Goal: Task Accomplishment & Management: Manage account settings

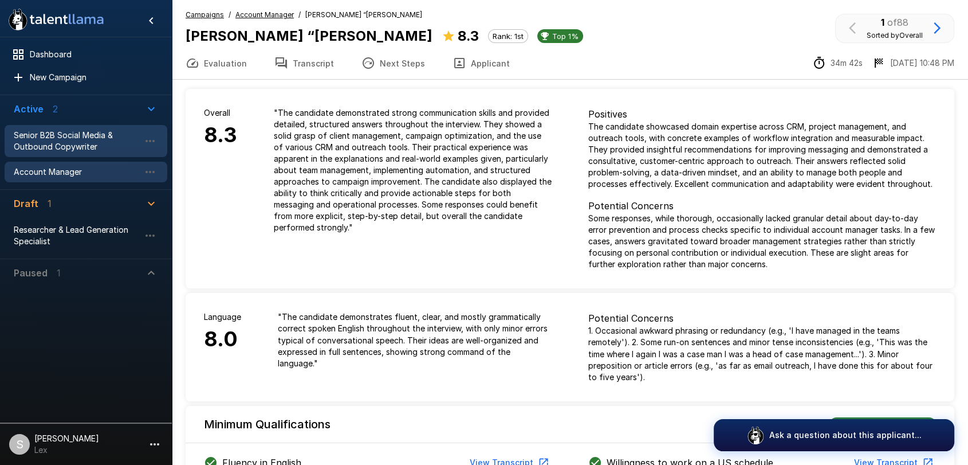
click at [80, 144] on span "Senior B2B Social Media & Outbound Copywriter" at bounding box center [77, 140] width 126 height 23
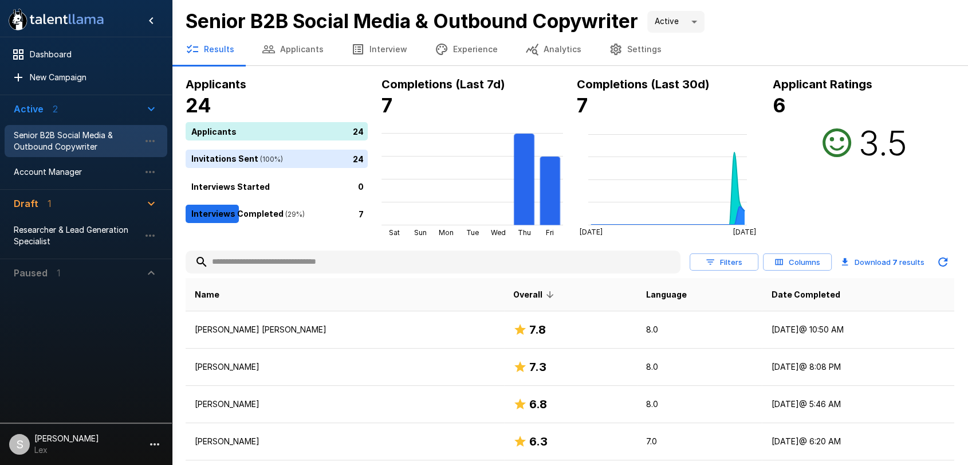
click at [280, 45] on button "Applicants" at bounding box center [292, 49] width 89 height 32
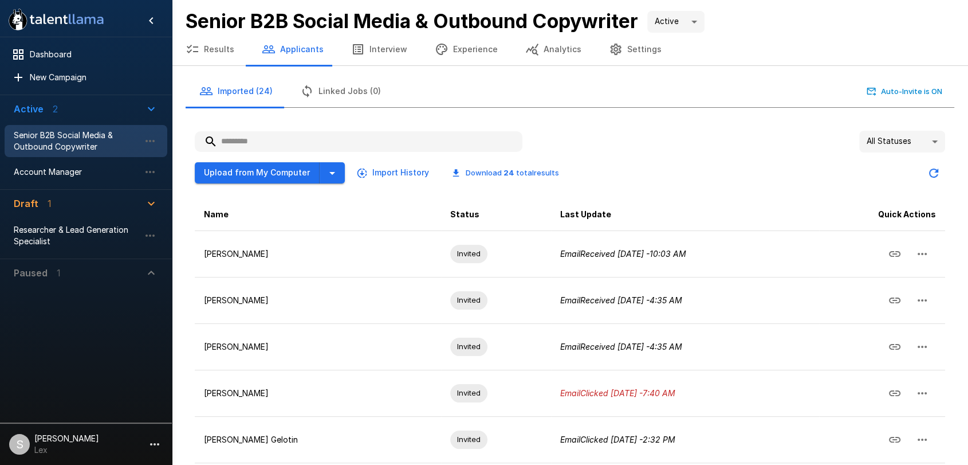
click at [471, 54] on button "Experience" at bounding box center [466, 49] width 91 height 32
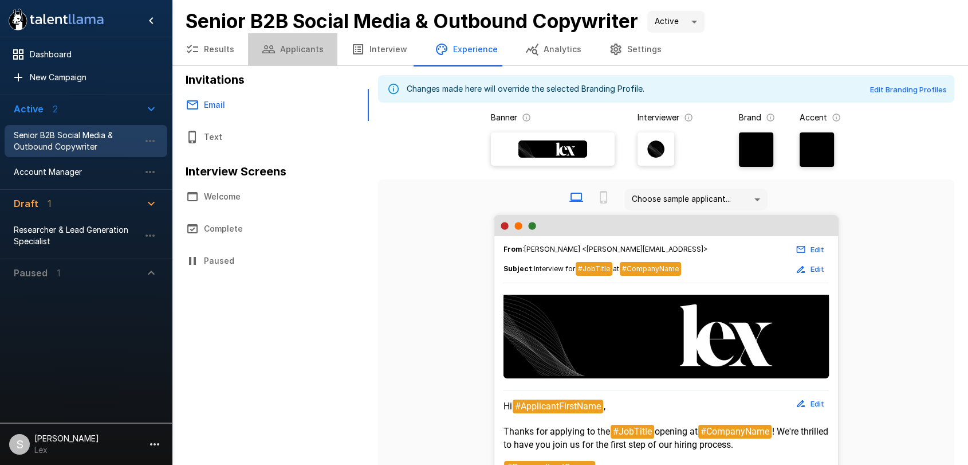
click at [302, 51] on button "Applicants" at bounding box center [292, 49] width 89 height 32
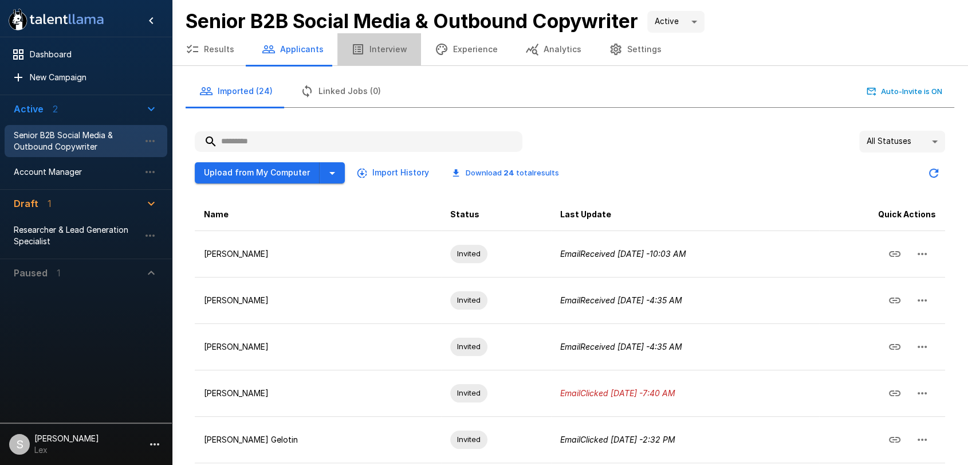
click at [389, 50] on button "Interview" at bounding box center [379, 49] width 84 height 32
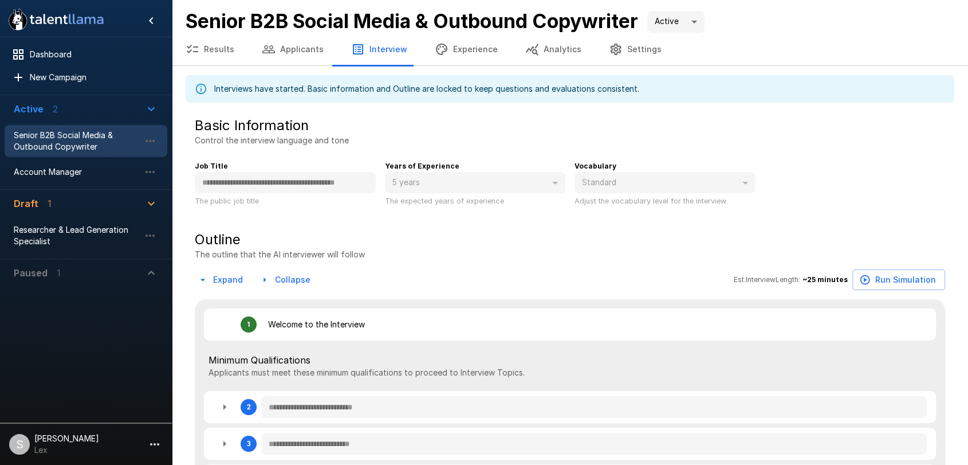
type textarea "*"
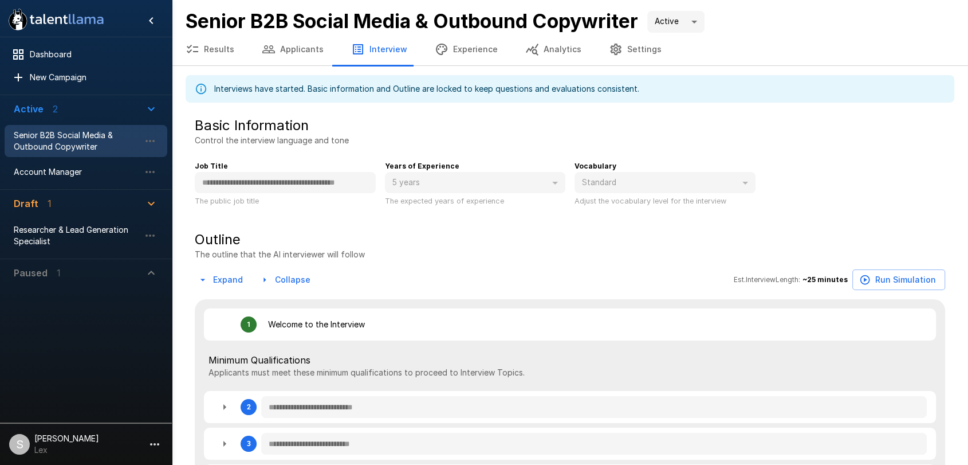
type textarea "*"
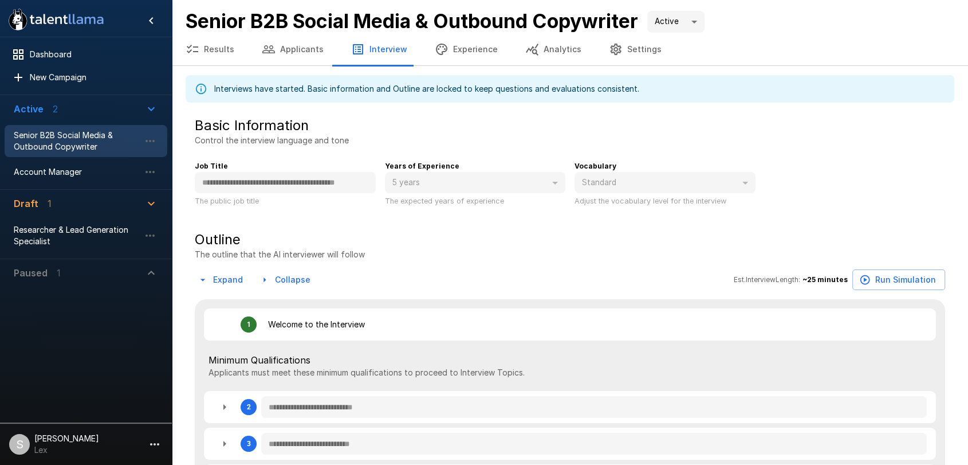
type textarea "*"
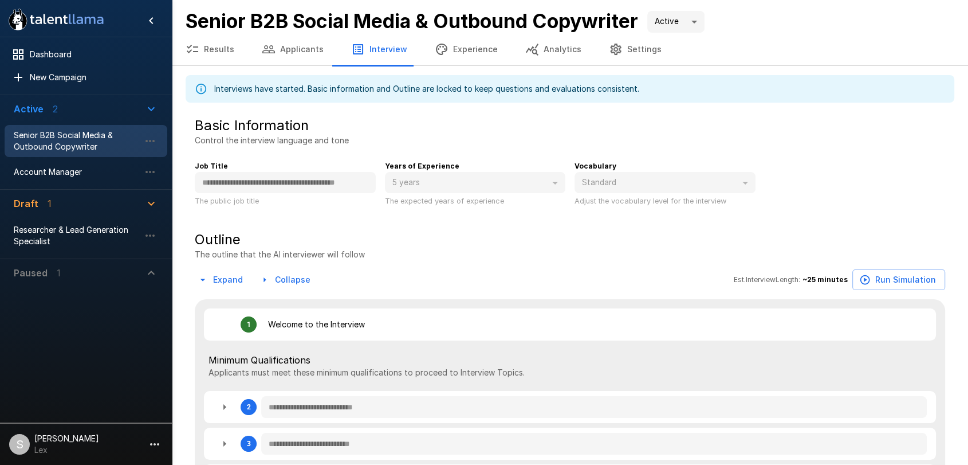
type textarea "*"
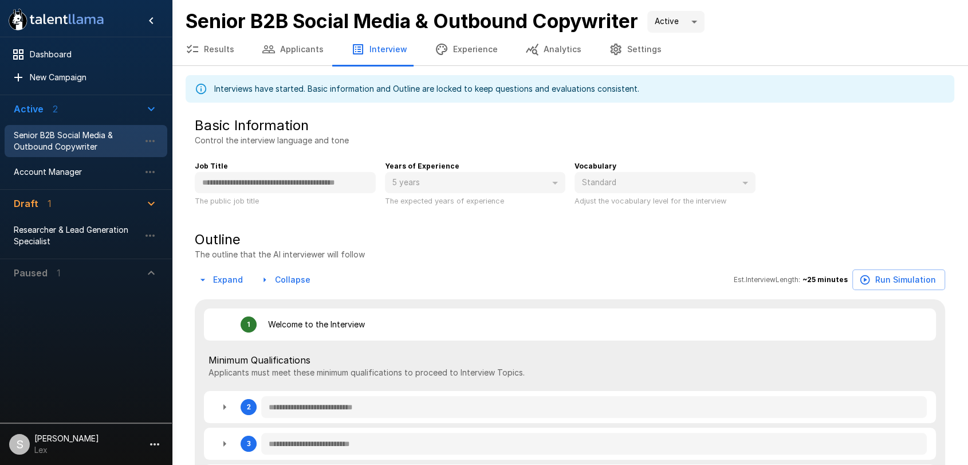
type textarea "*"
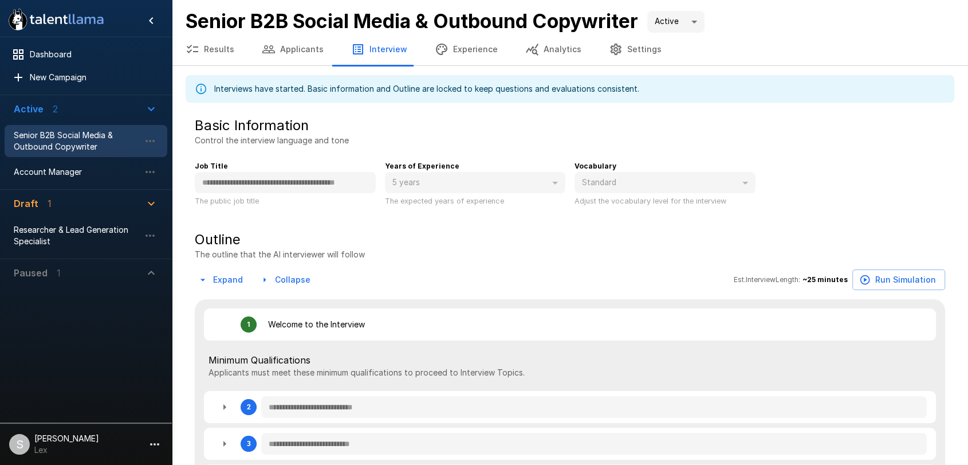
type textarea "*"
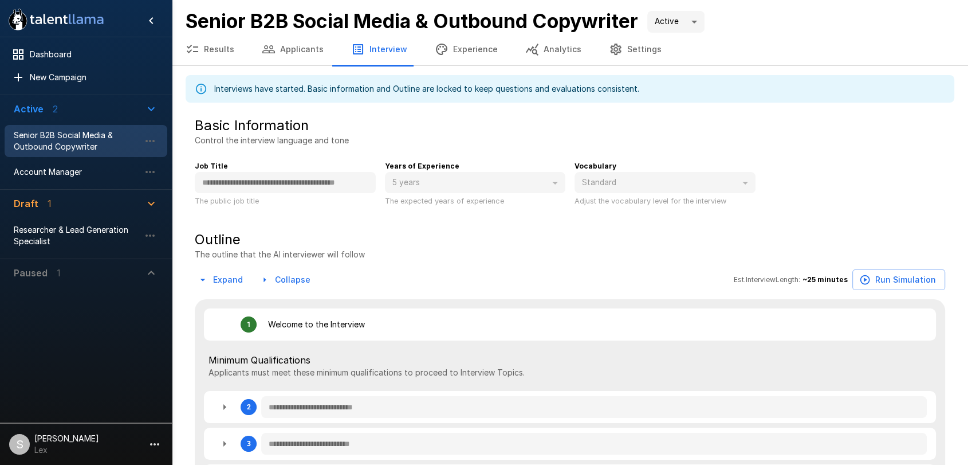
type textarea "*"
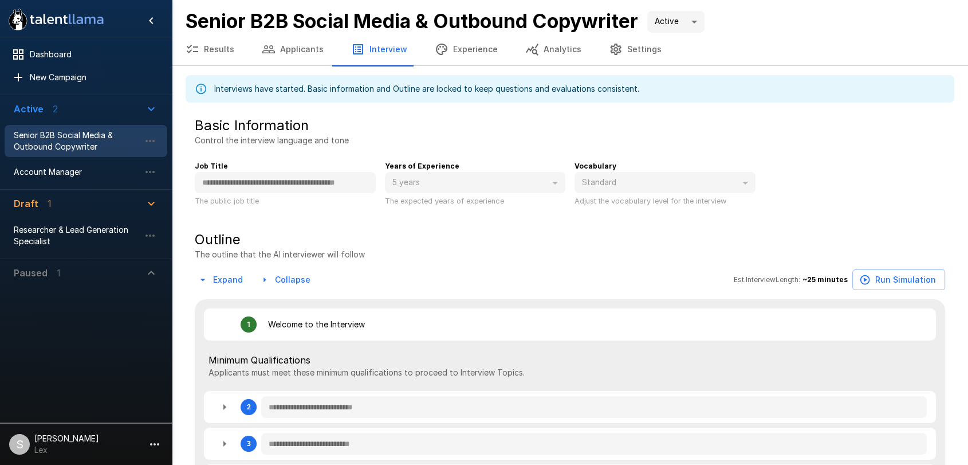
type textarea "*"
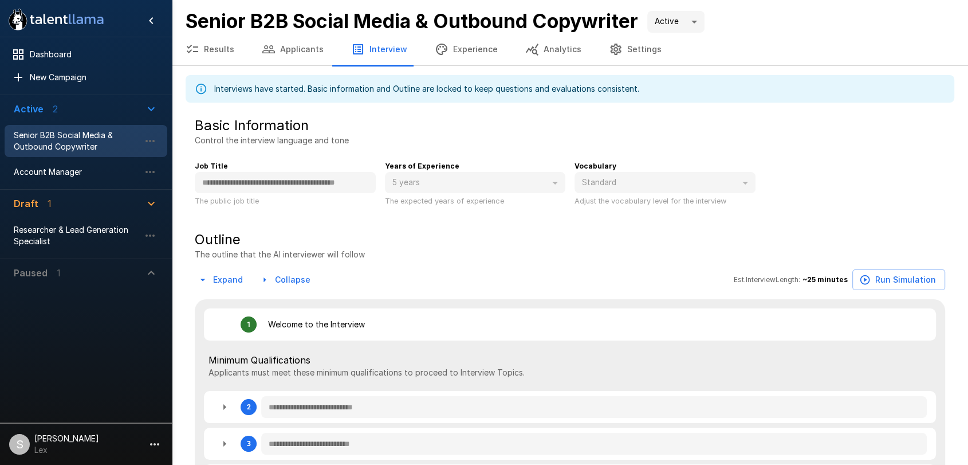
type textarea "*"
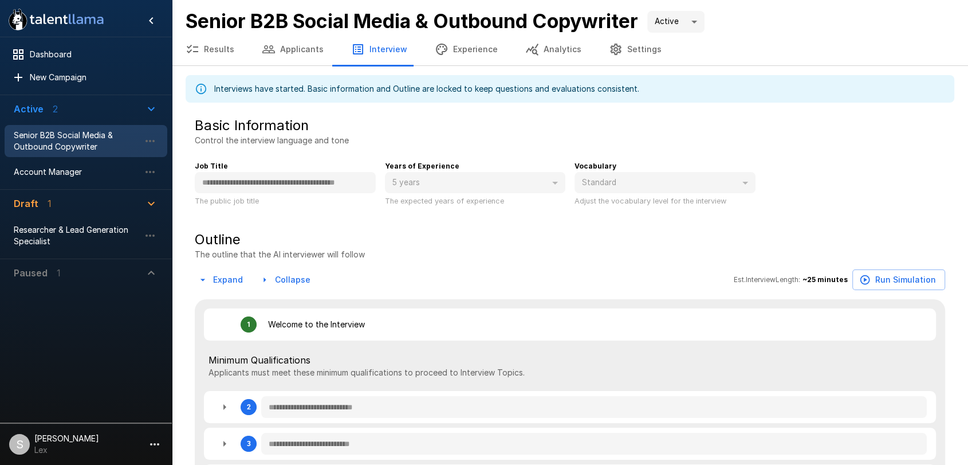
type textarea "*"
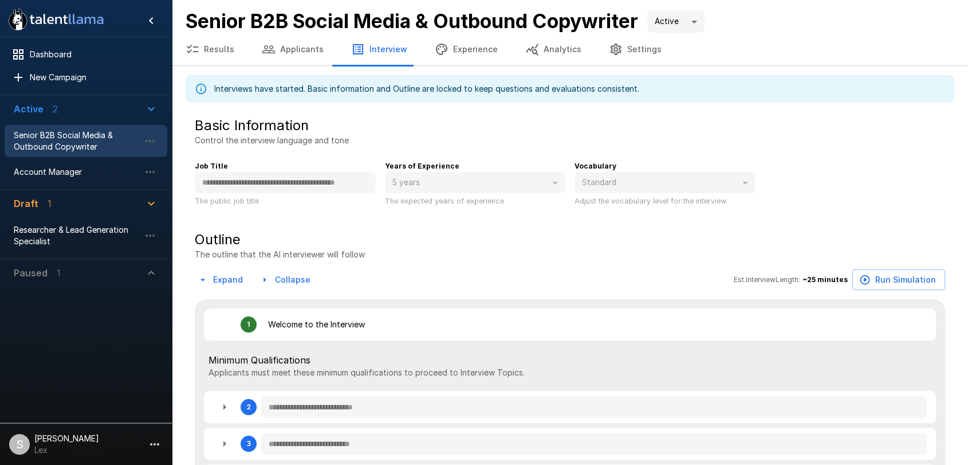
type textarea "*"
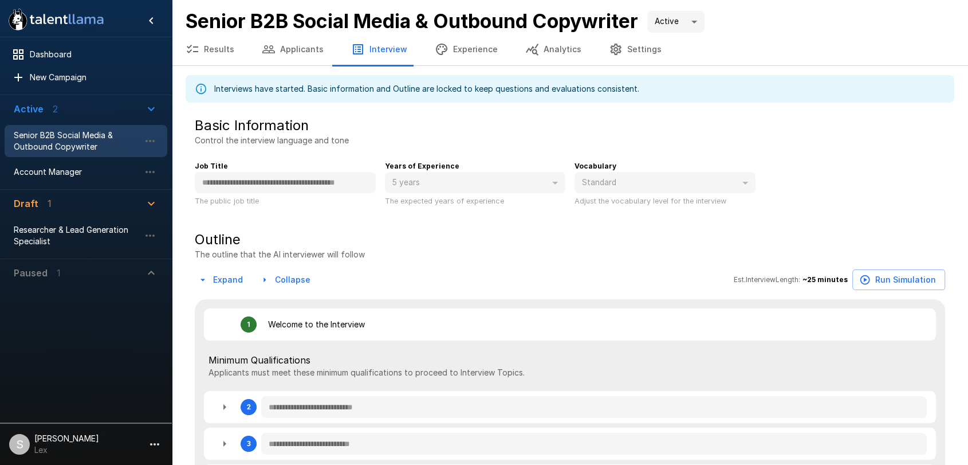
type textarea "*"
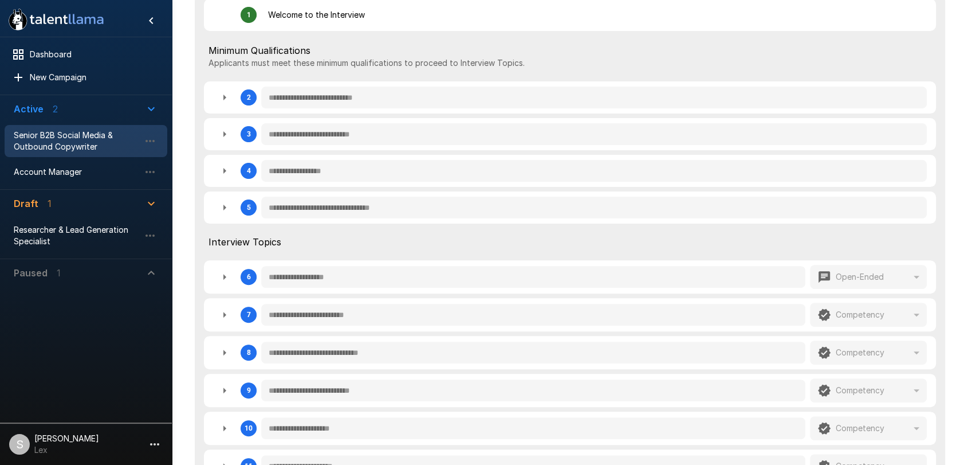
scroll to position [319, 0]
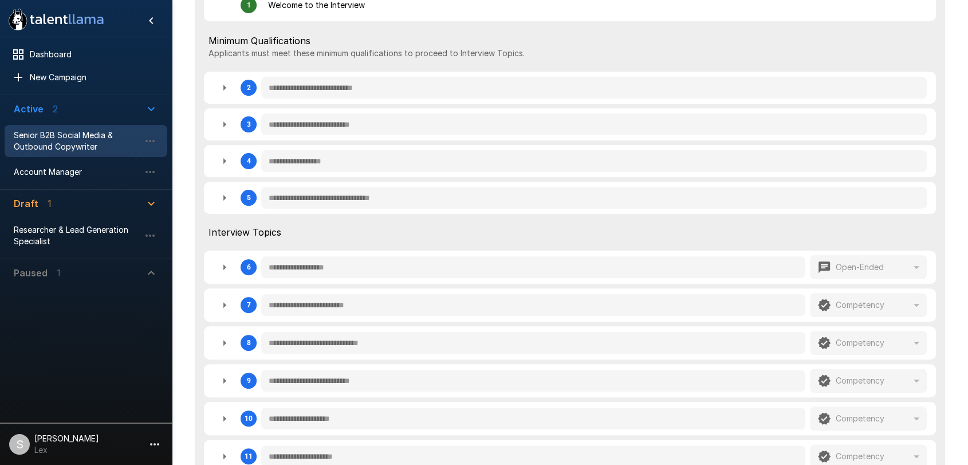
click at [225, 200] on icon "button" at bounding box center [225, 198] width 14 height 14
type textarea "*"
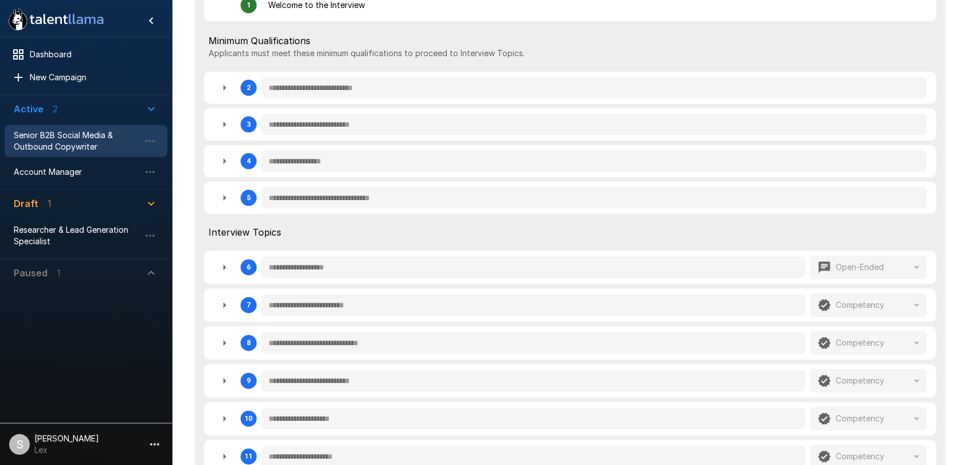
type textarea "*"
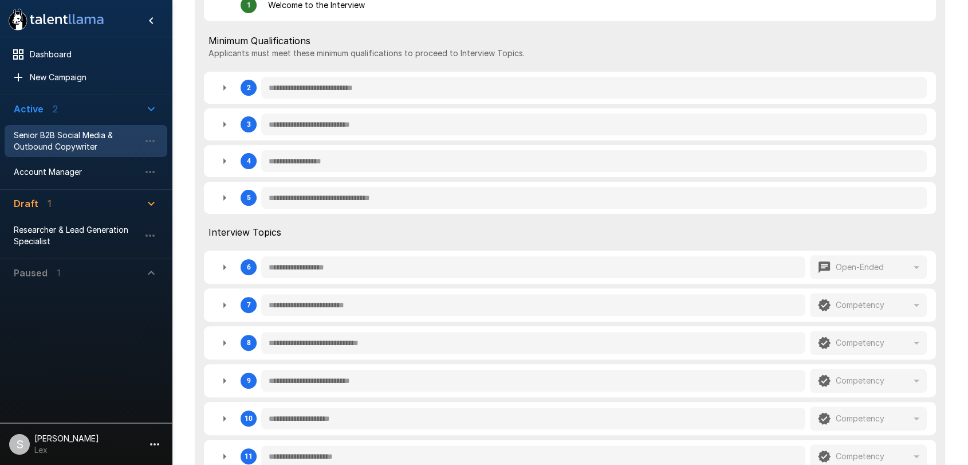
type textarea "*"
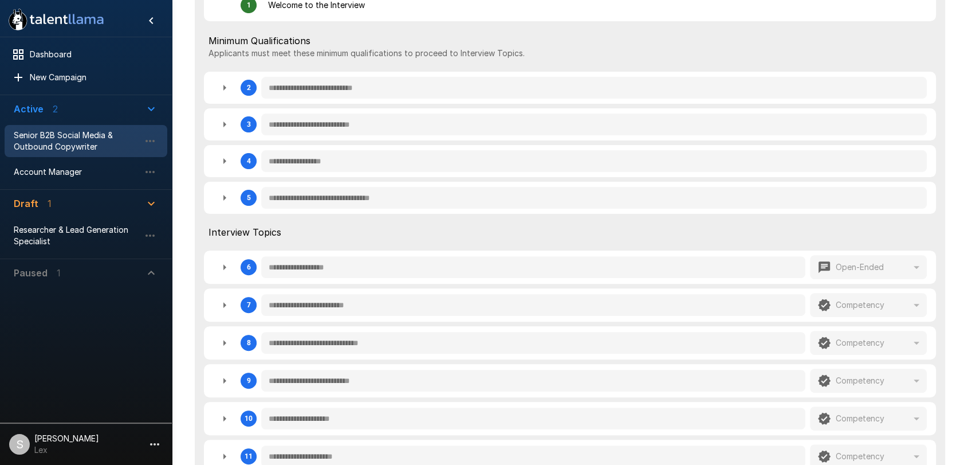
type textarea "*"
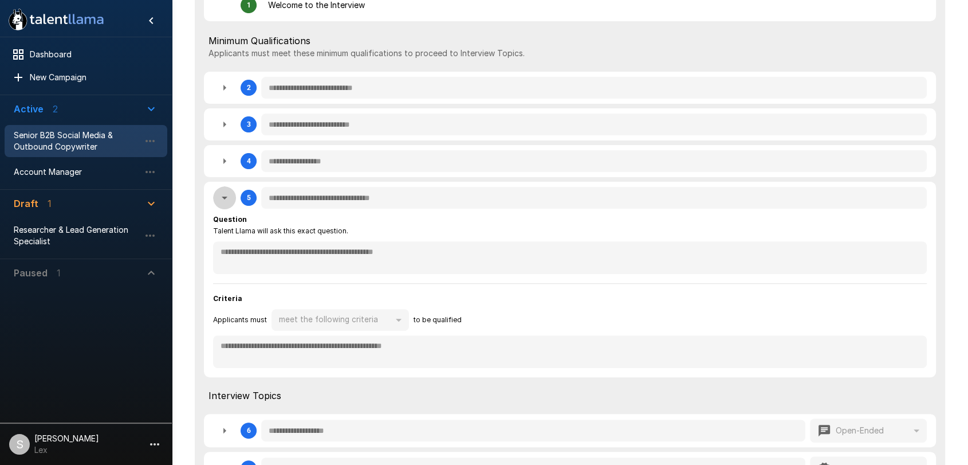
click at [225, 202] on icon "button" at bounding box center [225, 198] width 14 height 14
type textarea "*"
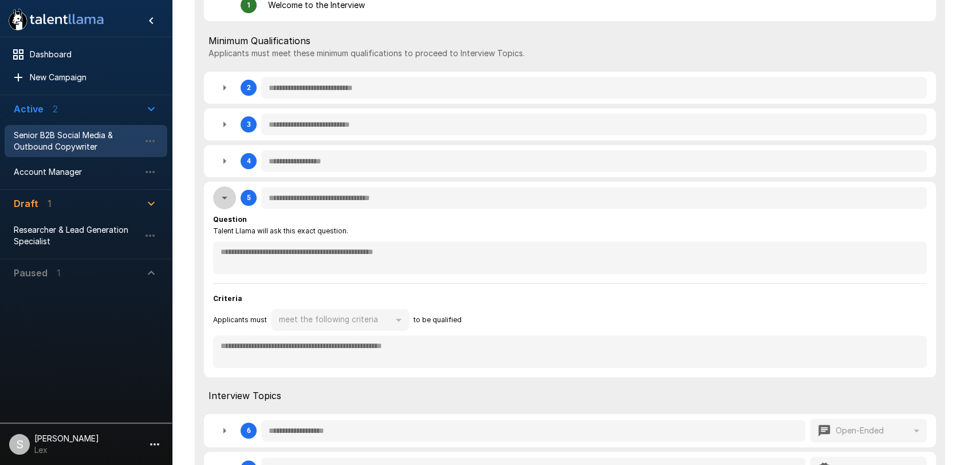
type textarea "*"
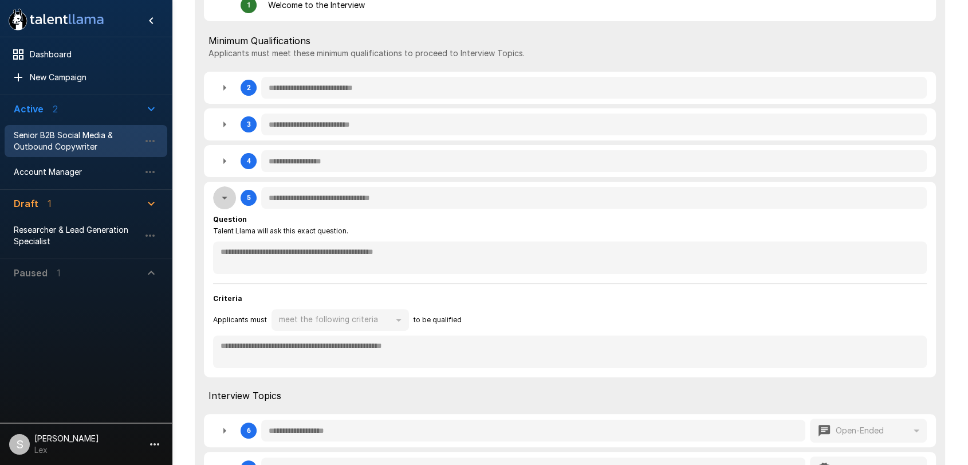
type textarea "*"
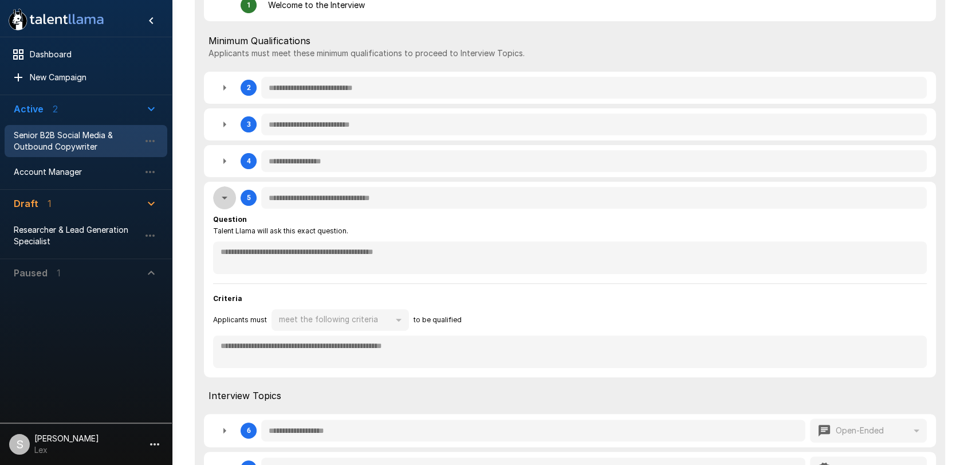
type textarea "*"
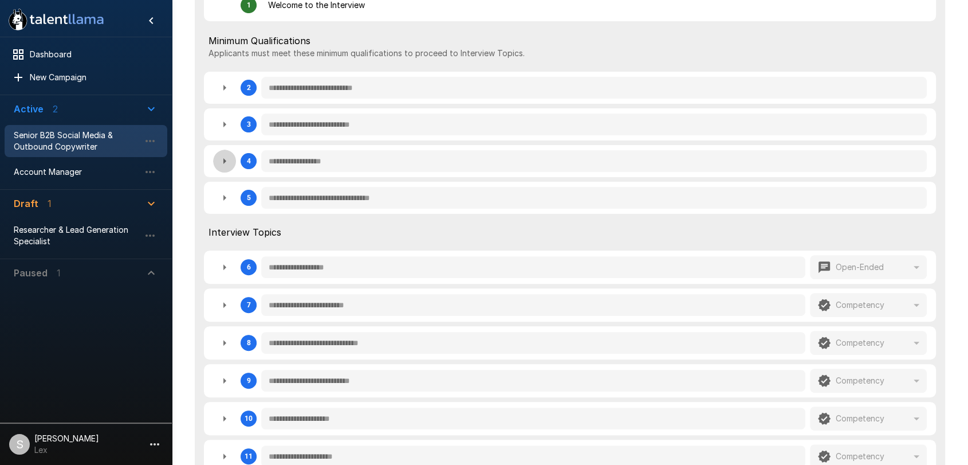
click at [226, 166] on icon "button" at bounding box center [225, 161] width 14 height 14
type textarea "*"
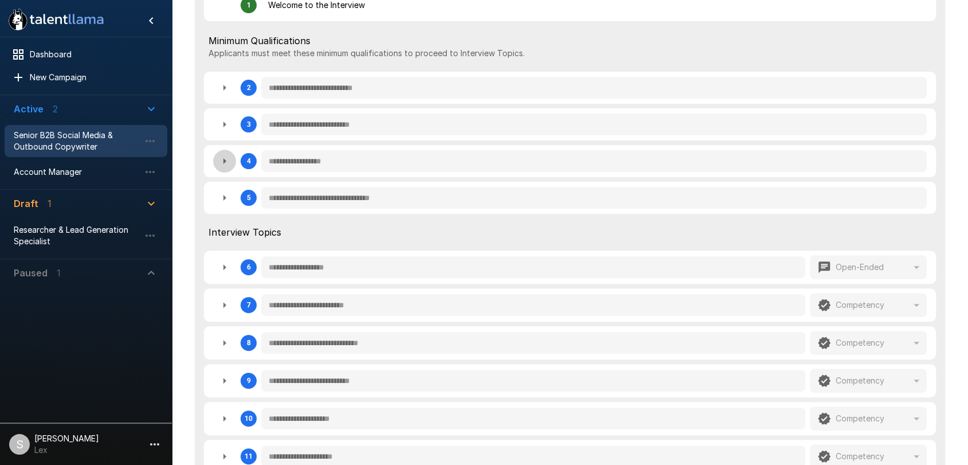
type textarea "*"
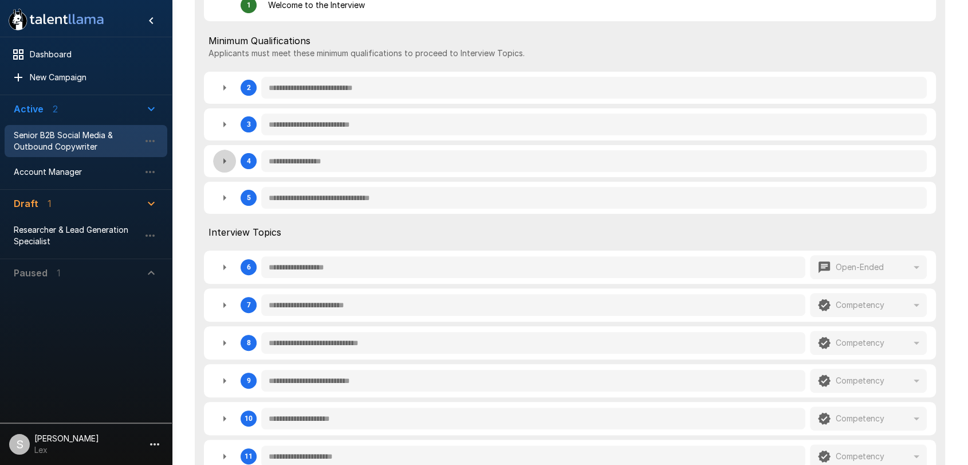
type textarea "*"
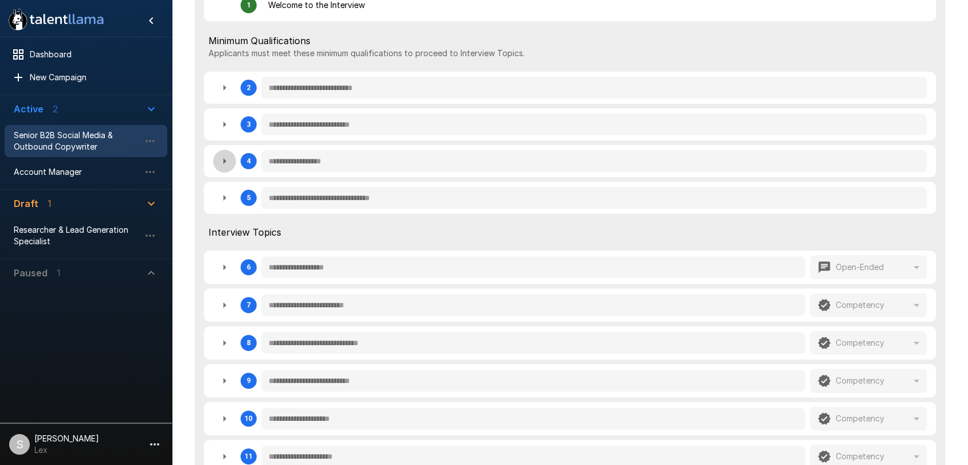
type textarea "*"
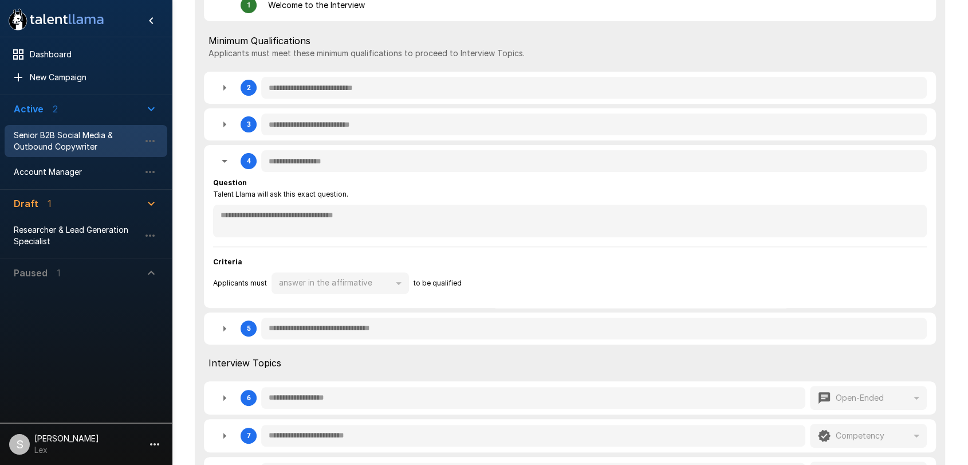
click at [226, 166] on icon "button" at bounding box center [225, 161] width 14 height 14
type textarea "*"
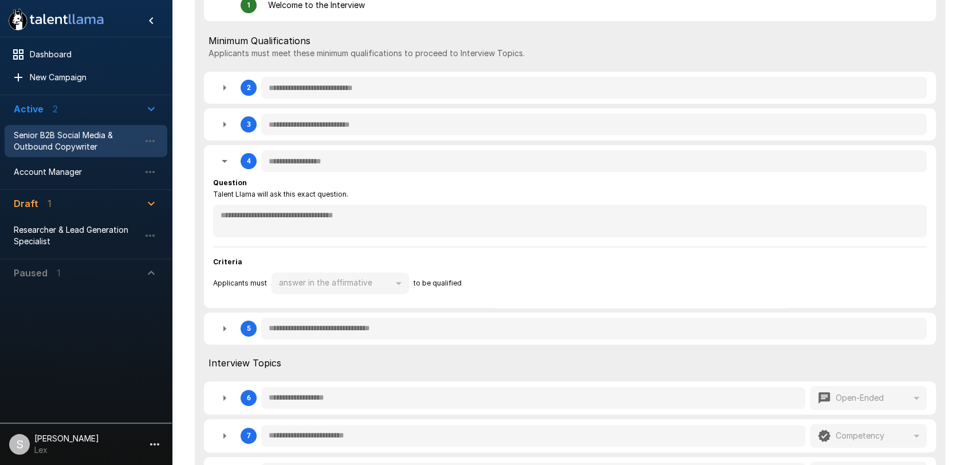
type textarea "*"
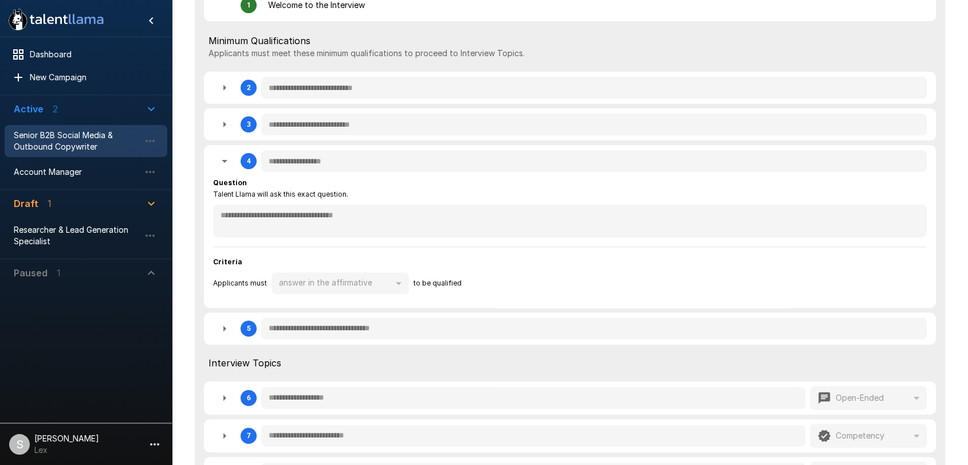
type textarea "*"
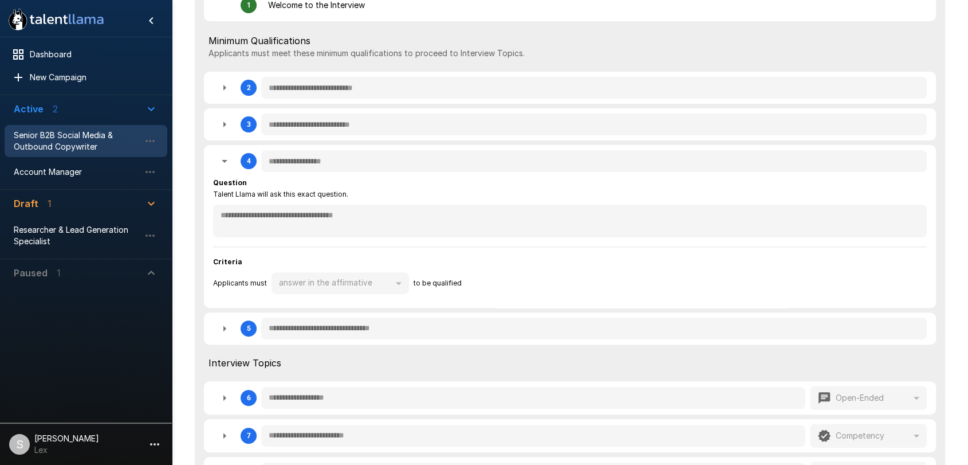
type textarea "*"
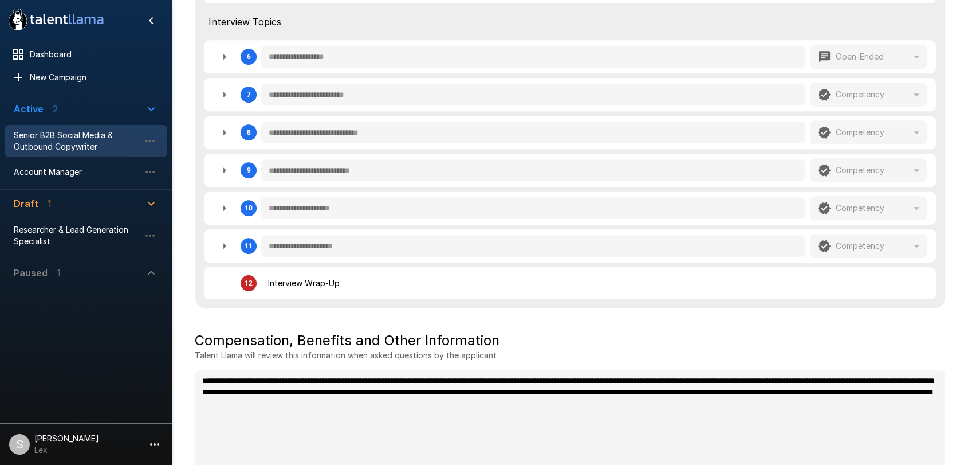
scroll to position [531, 0]
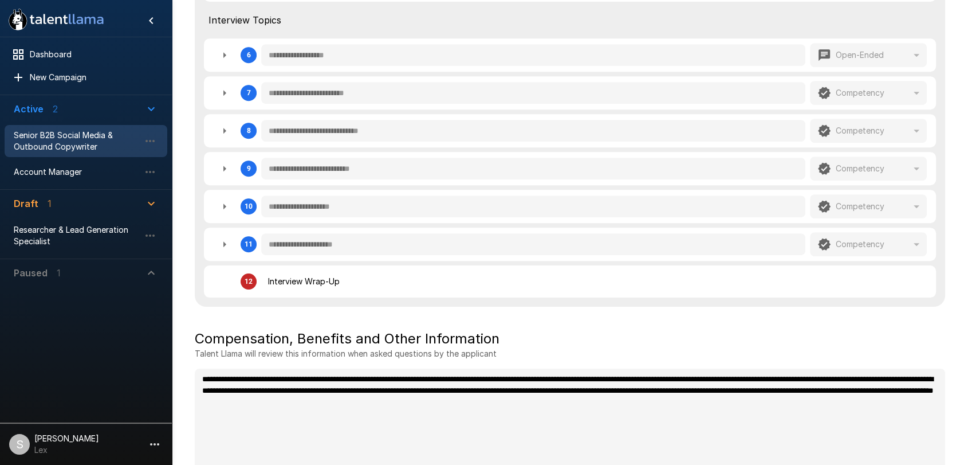
click at [225, 94] on icon "button" at bounding box center [225, 93] width 14 height 14
type textarea "*"
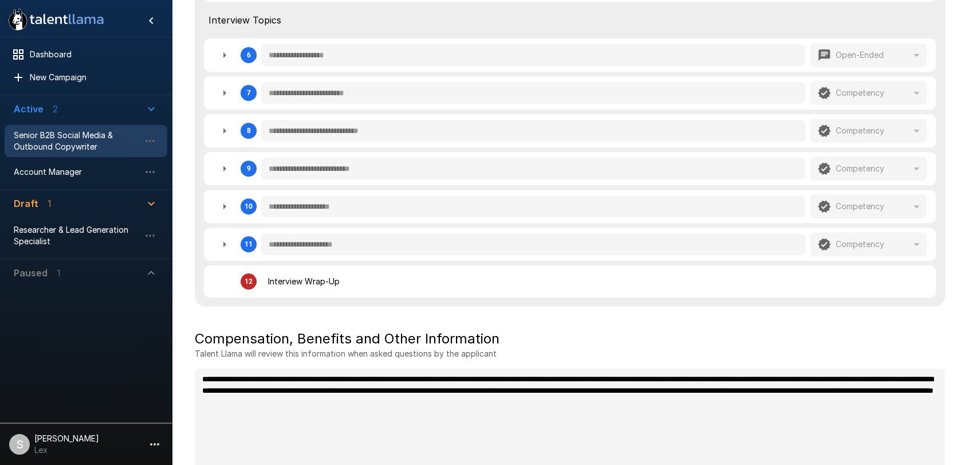
type textarea "*"
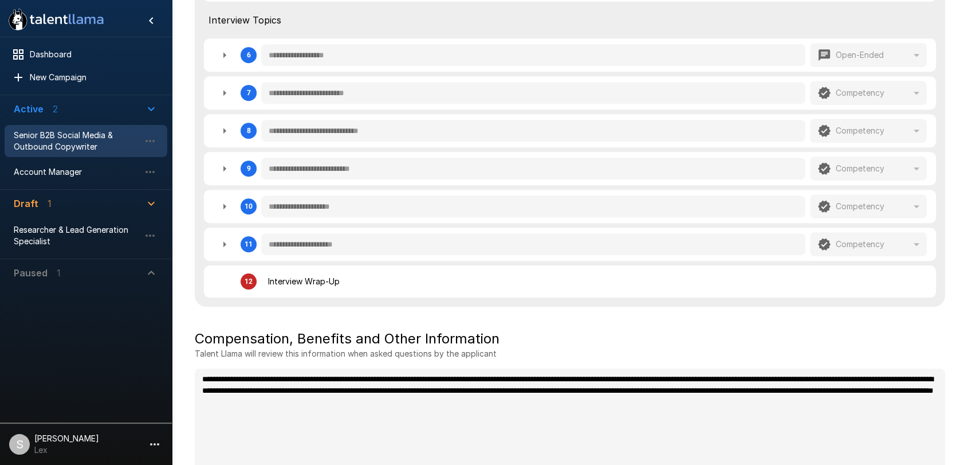
type textarea "*"
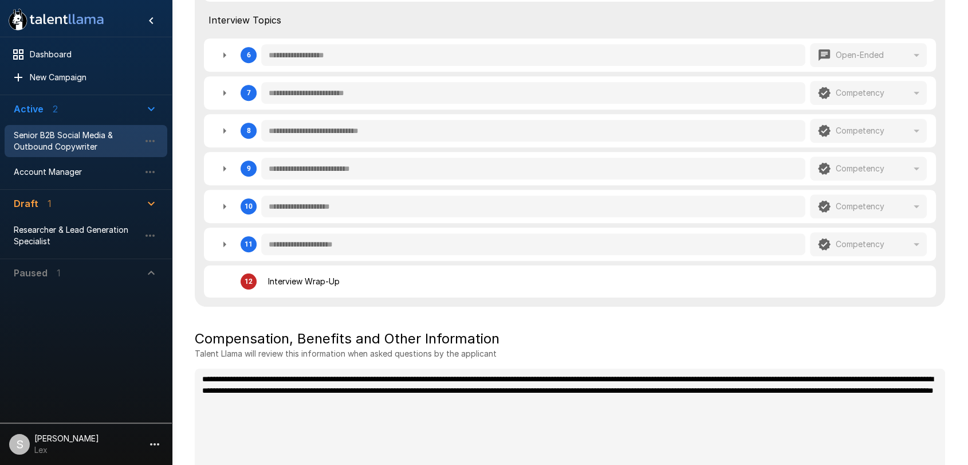
type textarea "*"
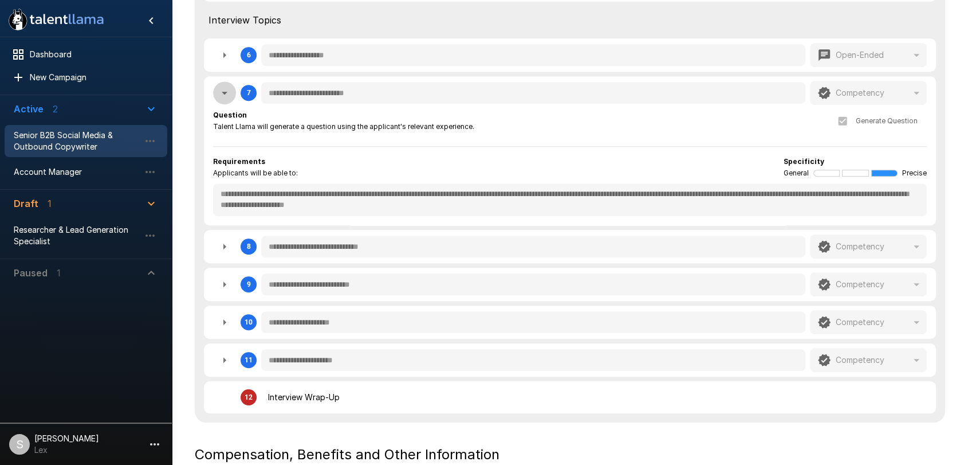
click at [225, 94] on icon "button" at bounding box center [225, 93] width 14 height 14
type textarea "*"
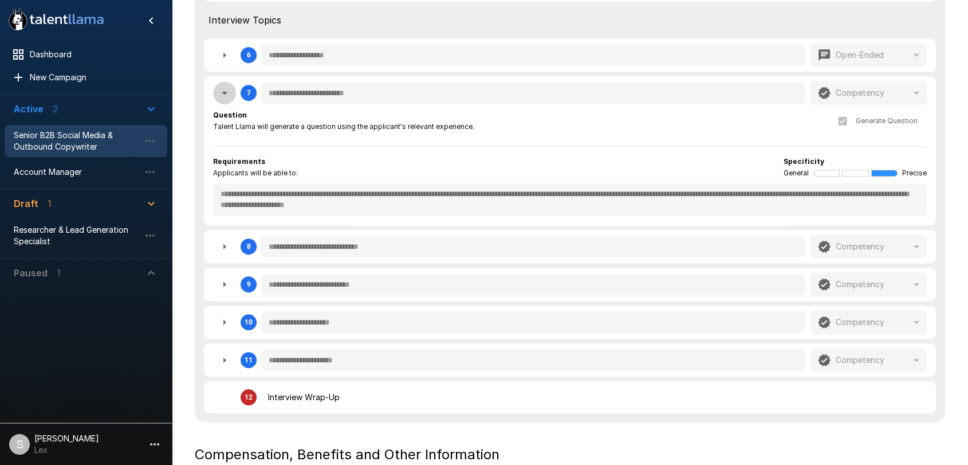
type textarea "*"
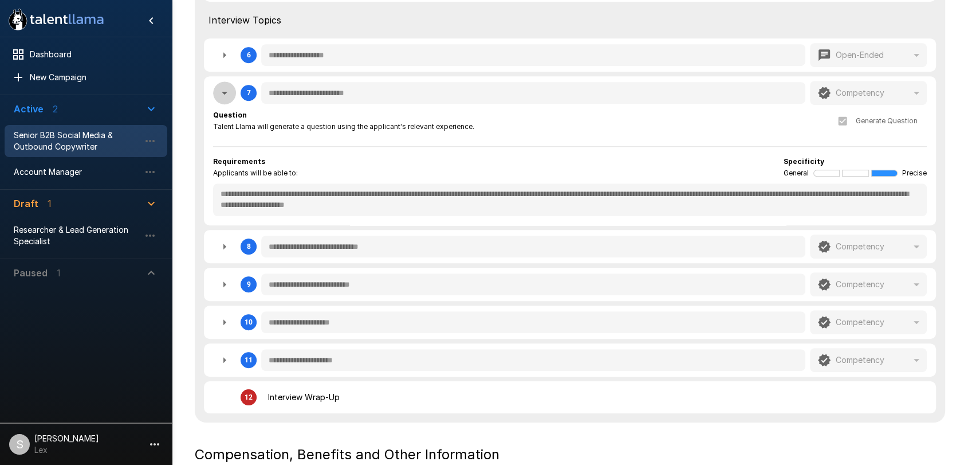
type textarea "*"
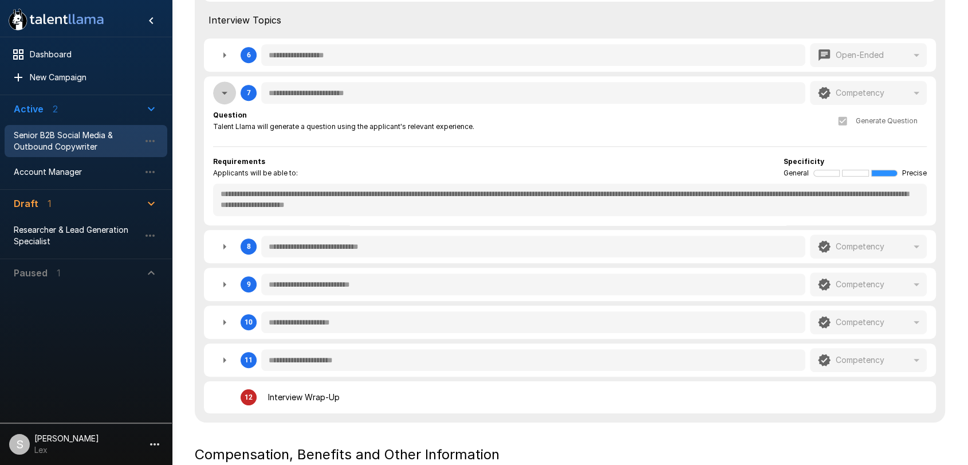
type textarea "*"
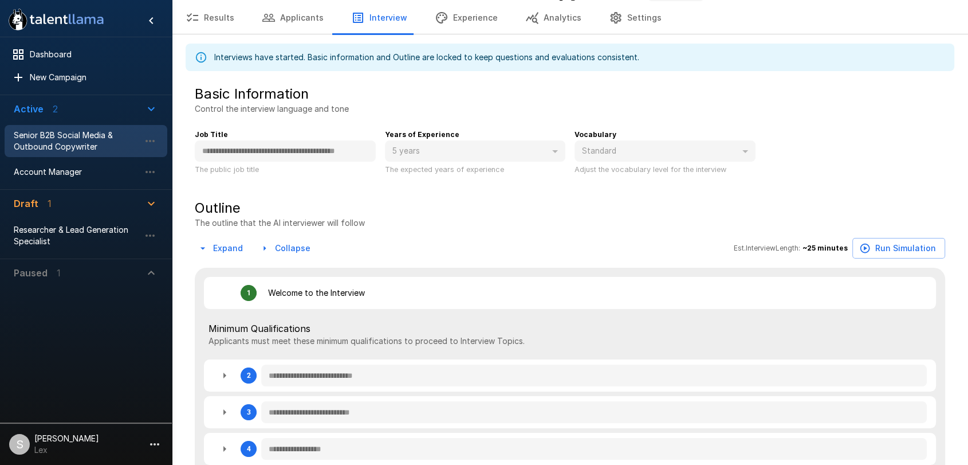
scroll to position [0, 0]
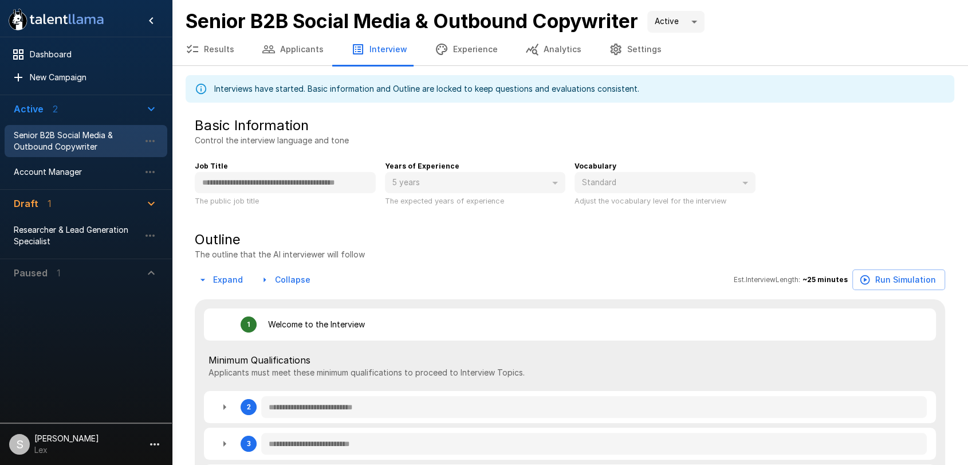
click at [220, 50] on button "Results" at bounding box center [210, 49] width 76 height 32
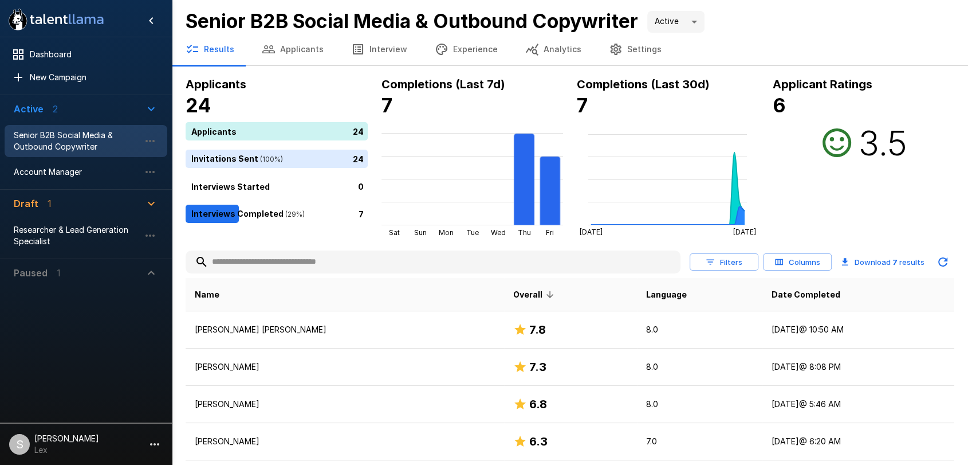
click at [624, 48] on button "Settings" at bounding box center [635, 49] width 80 height 32
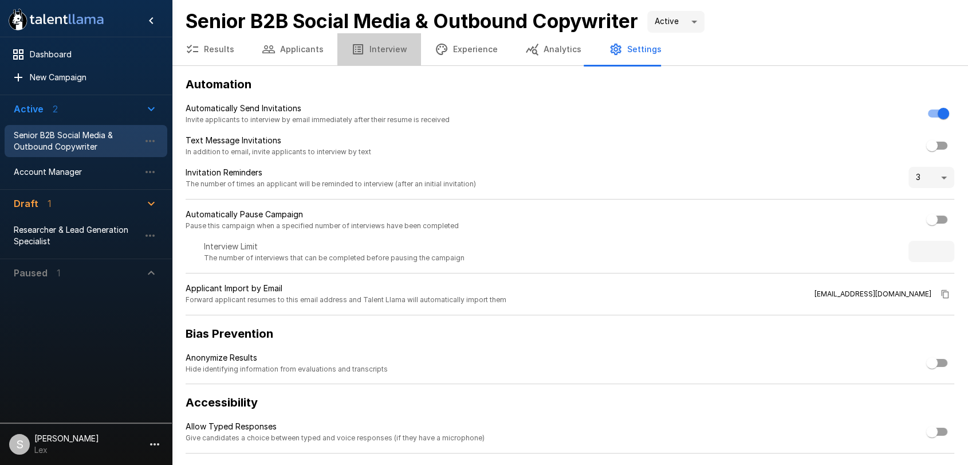
click at [377, 50] on button "Interview" at bounding box center [379, 49] width 84 height 32
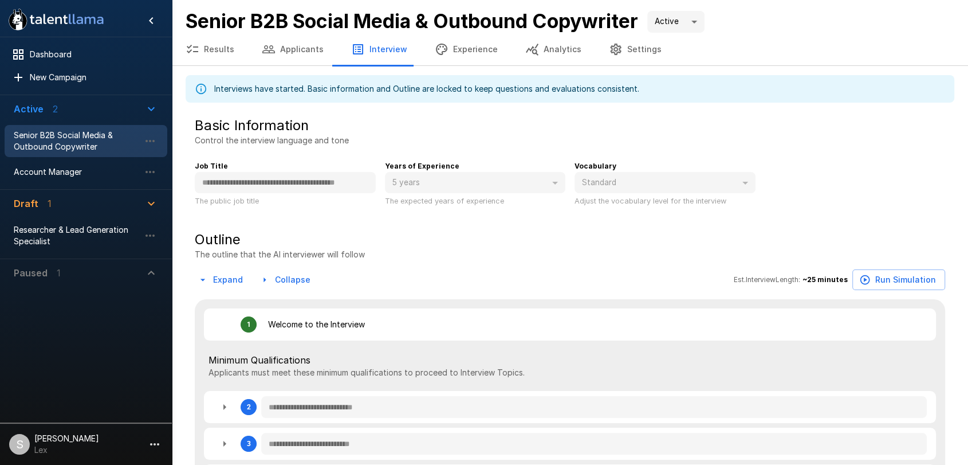
type textarea "*"
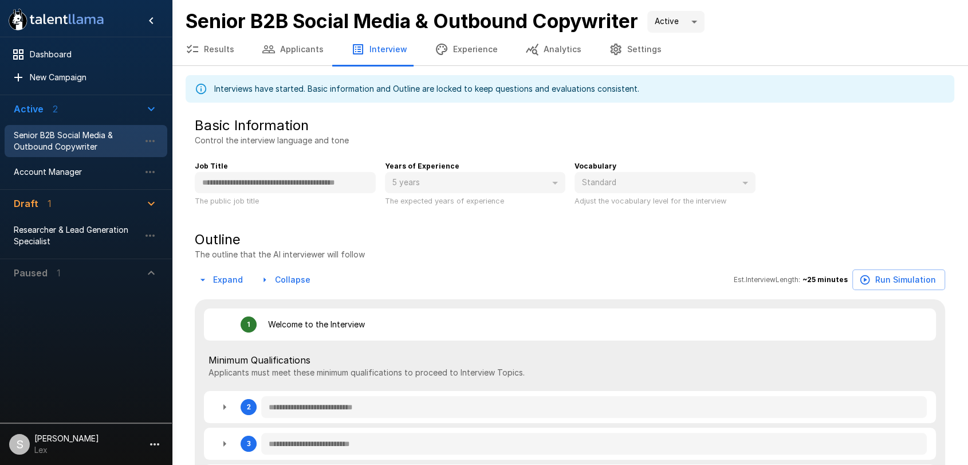
type textarea "*"
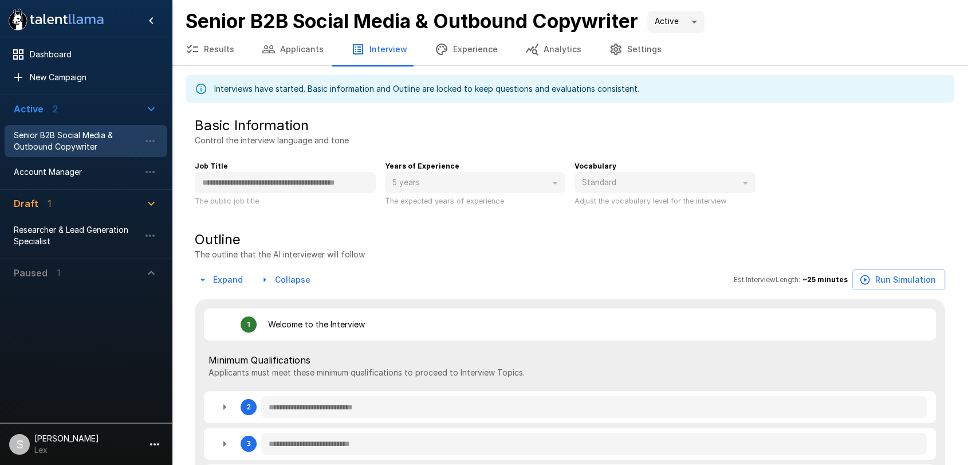
type textarea "*"
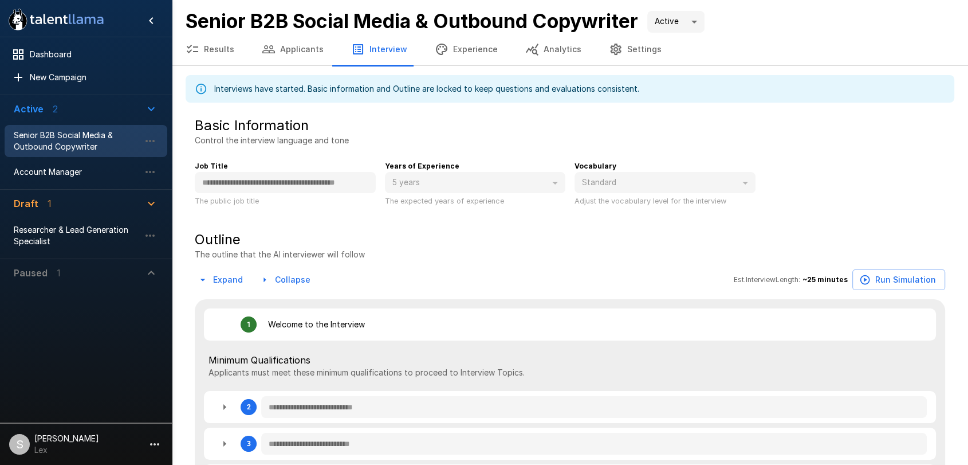
type textarea "*"
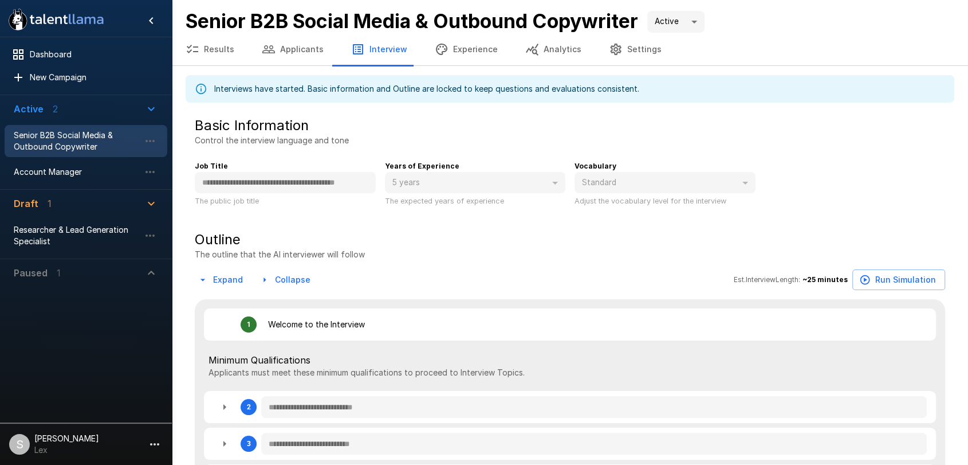
type textarea "*"
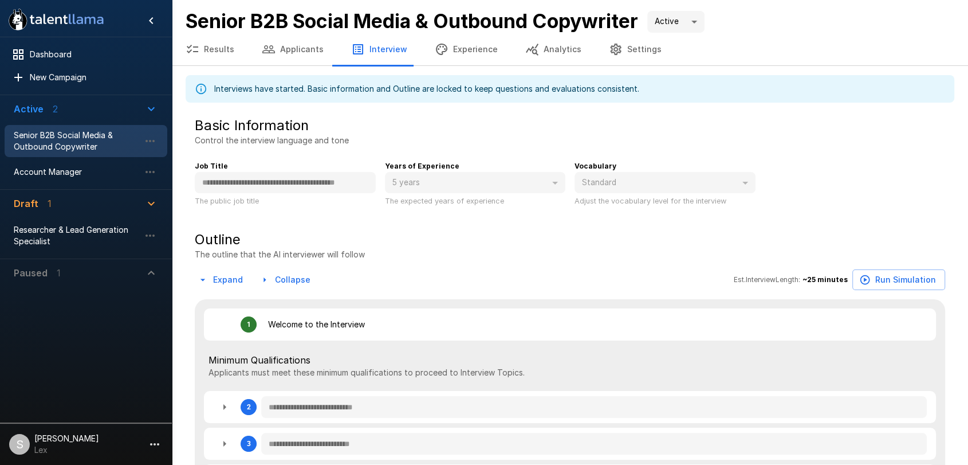
type textarea "*"
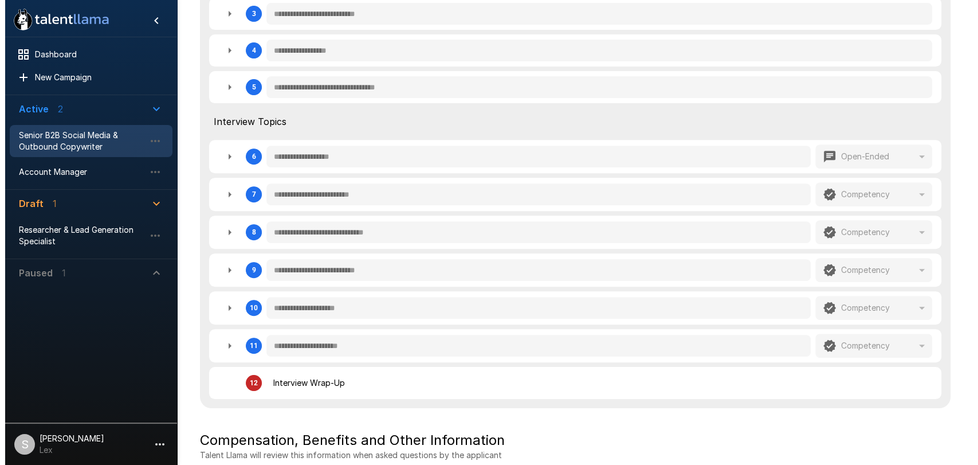
scroll to position [544, 0]
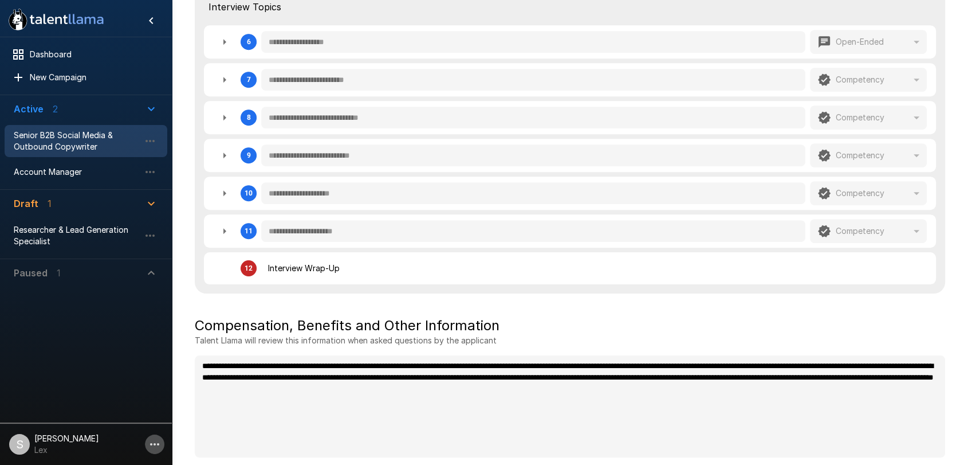
click at [152, 447] on icon "button" at bounding box center [155, 444] width 14 height 14
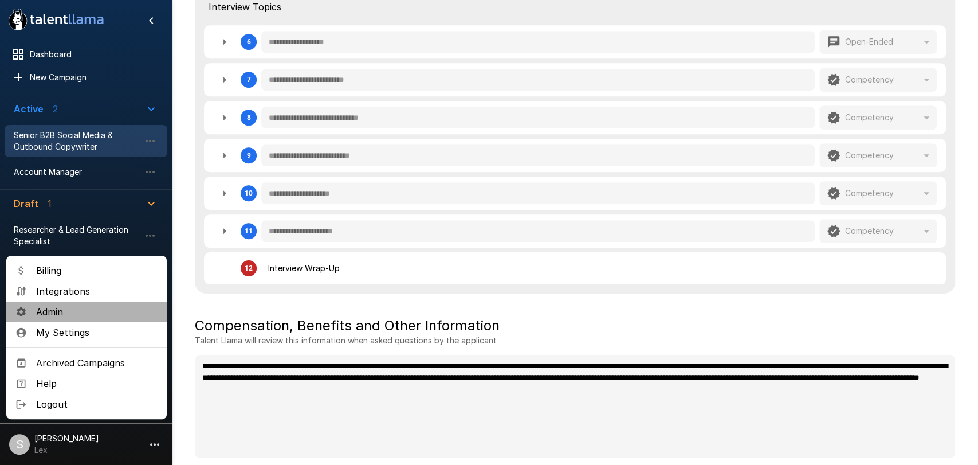
click at [49, 313] on span "Admin" at bounding box center [96, 312] width 121 height 14
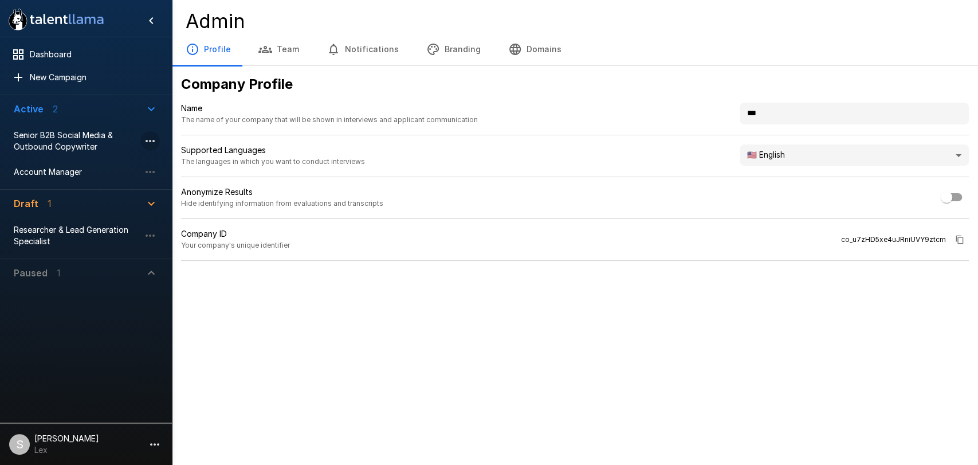
click at [151, 141] on icon "button" at bounding box center [150, 141] width 9 height 2
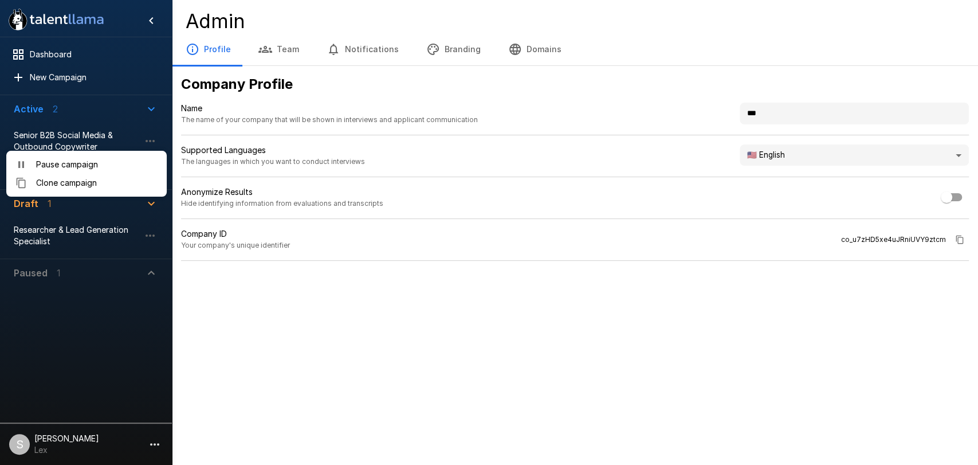
click at [482, 386] on div at bounding box center [489, 232] width 978 height 465
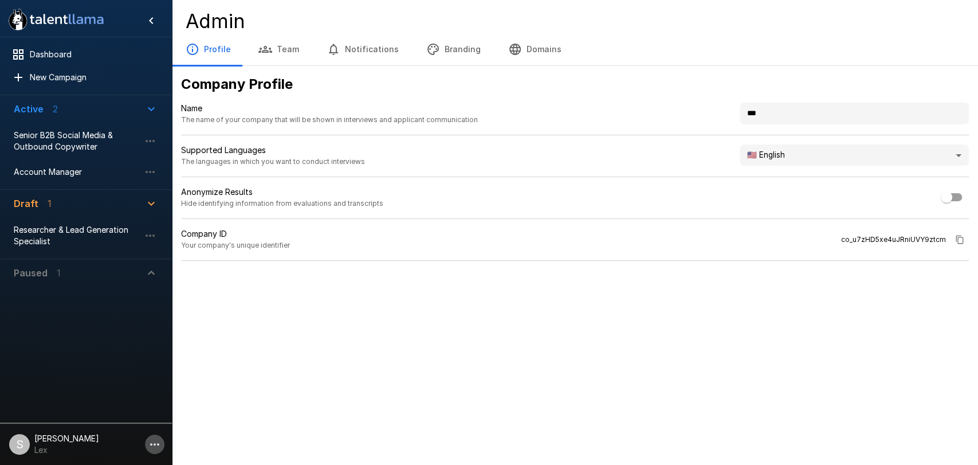
click at [159, 444] on icon "button" at bounding box center [154, 444] width 9 height 2
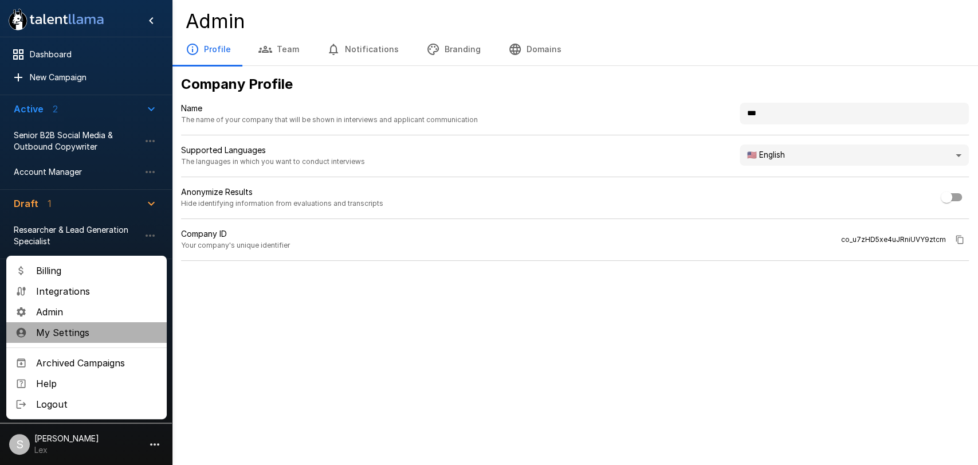
click at [85, 337] on span "My Settings" at bounding box center [96, 332] width 121 height 14
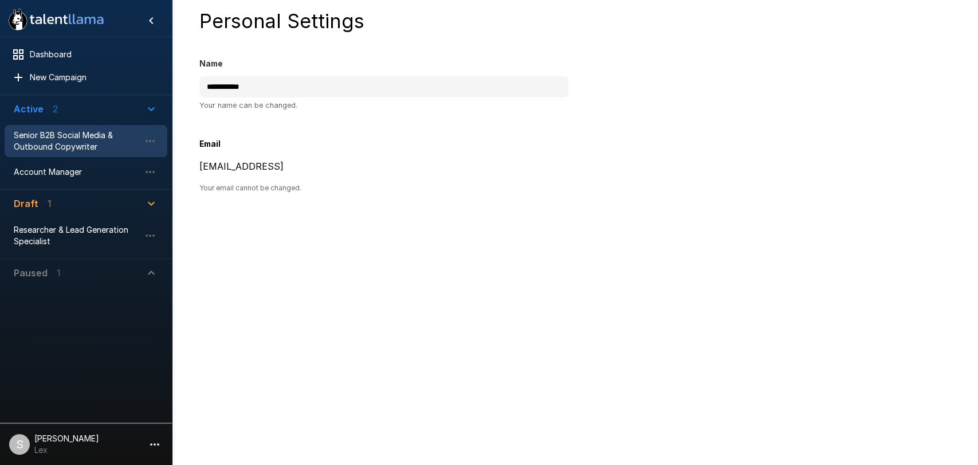
click at [71, 143] on span "Senior B2B Social Media & Outbound Copywriter" at bounding box center [77, 140] width 126 height 23
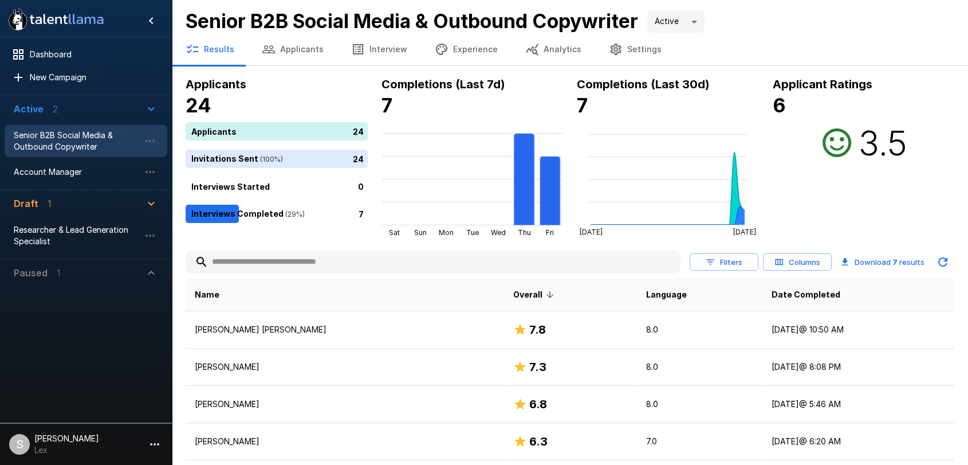
drag, startPoint x: 967, startPoint y: 176, endPoint x: 967, endPoint y: 200, distance: 23.5
click at [967, 200] on div "Applicants 24 Applicants 24 Invitations Sent ( 100 %) 24 Interviews Started 0 I…" at bounding box center [570, 342] width 796 height 535
click at [476, 49] on button "Experience" at bounding box center [466, 49] width 91 height 32
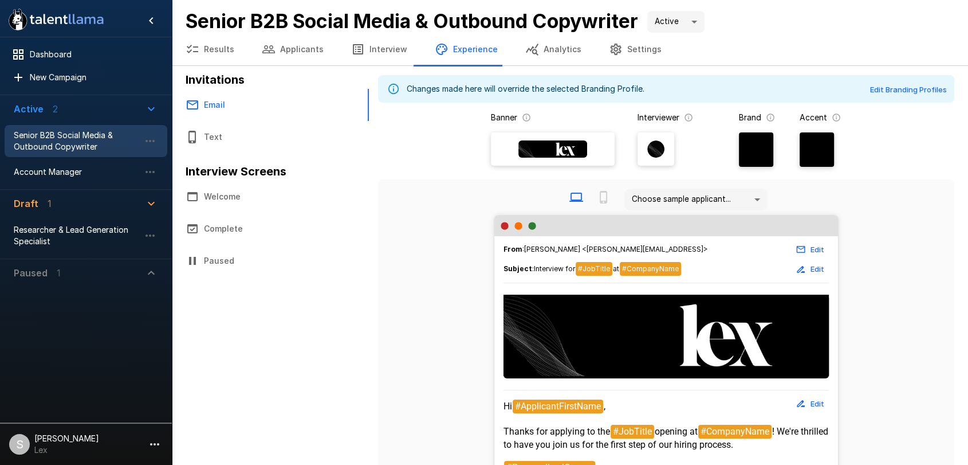
click at [371, 48] on button "Interview" at bounding box center [379, 49] width 84 height 32
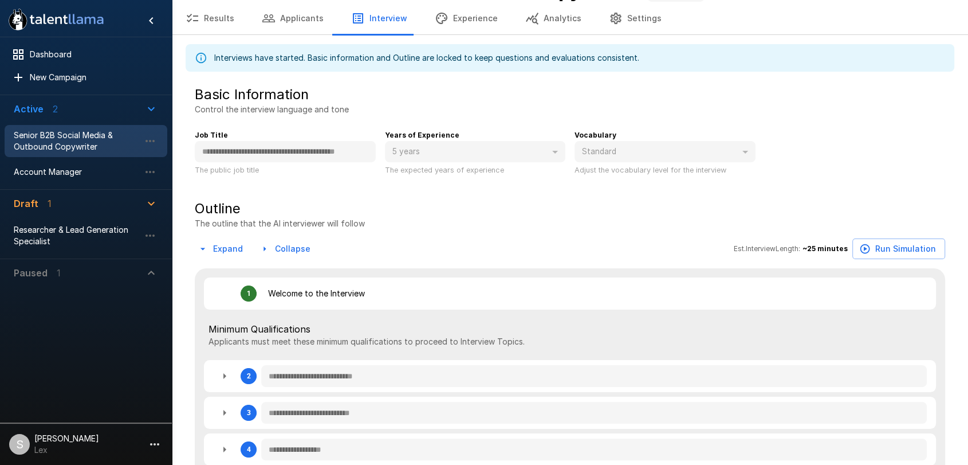
scroll to position [30, 0]
click at [205, 249] on icon "button" at bounding box center [203, 250] width 5 height 2
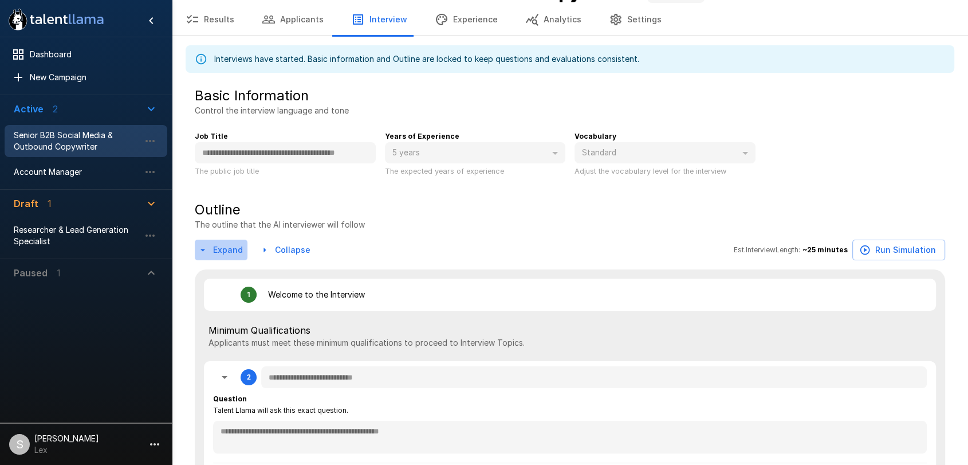
click at [205, 249] on icon "button" at bounding box center [203, 250] width 5 height 2
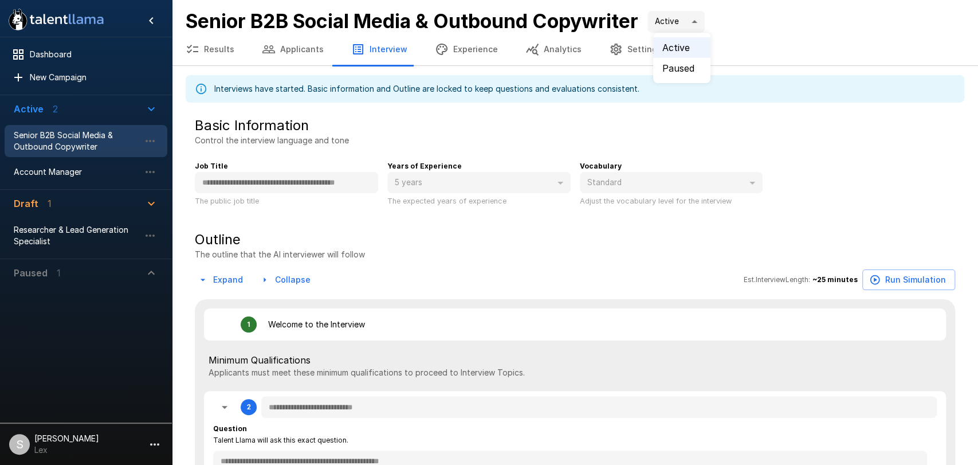
click at [701, 20] on body "**********" at bounding box center [494, 232] width 988 height 465
click at [545, 131] on div at bounding box center [489, 232] width 978 height 465
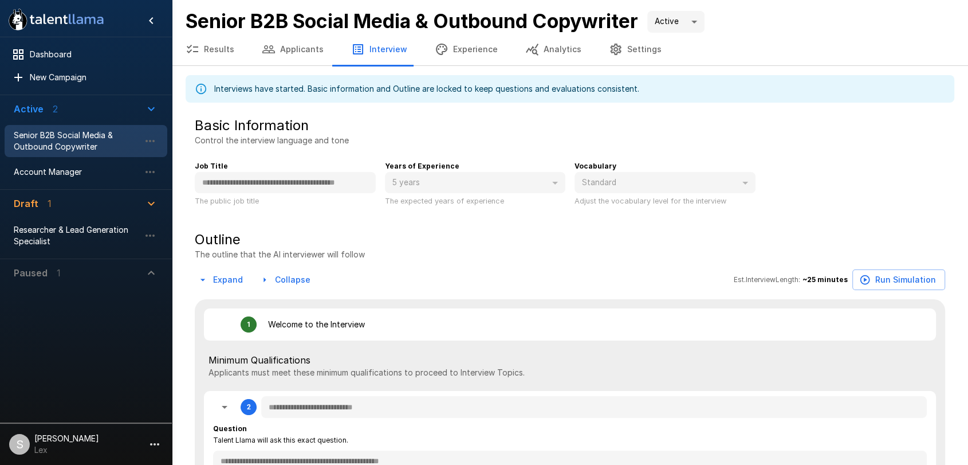
click at [147, 107] on icon "button" at bounding box center [151, 109] width 14 height 14
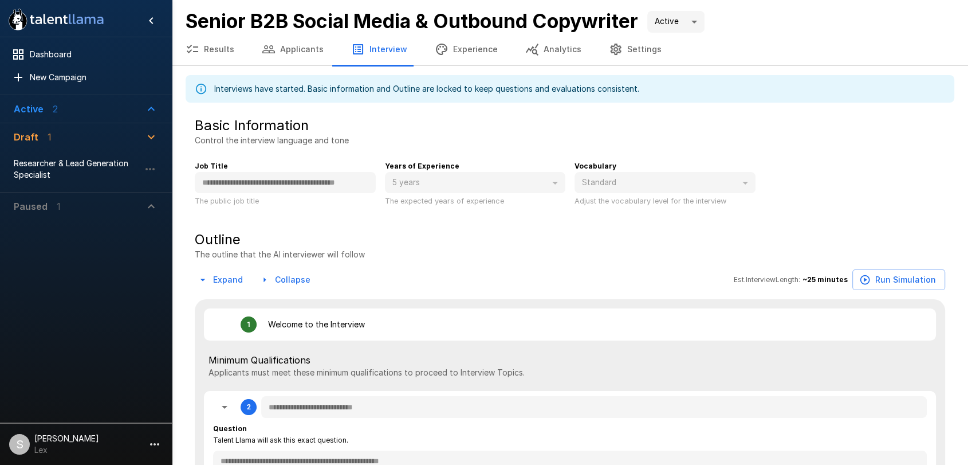
click at [147, 107] on icon "button" at bounding box center [151, 109] width 14 height 14
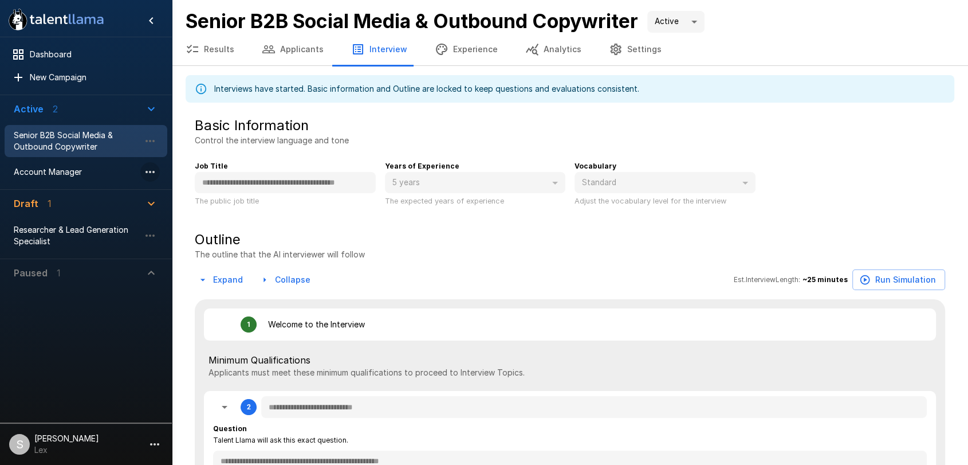
click at [148, 172] on icon "button" at bounding box center [150, 172] width 14 height 14
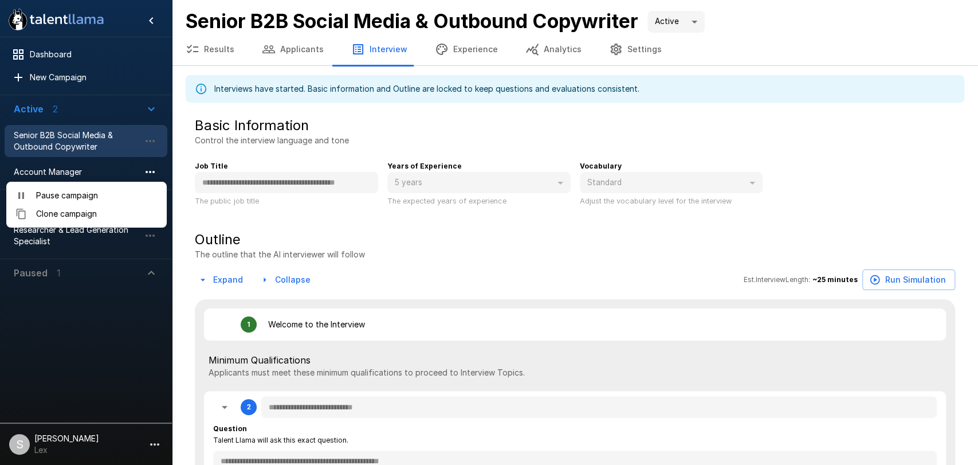
click at [148, 172] on div at bounding box center [489, 232] width 978 height 465
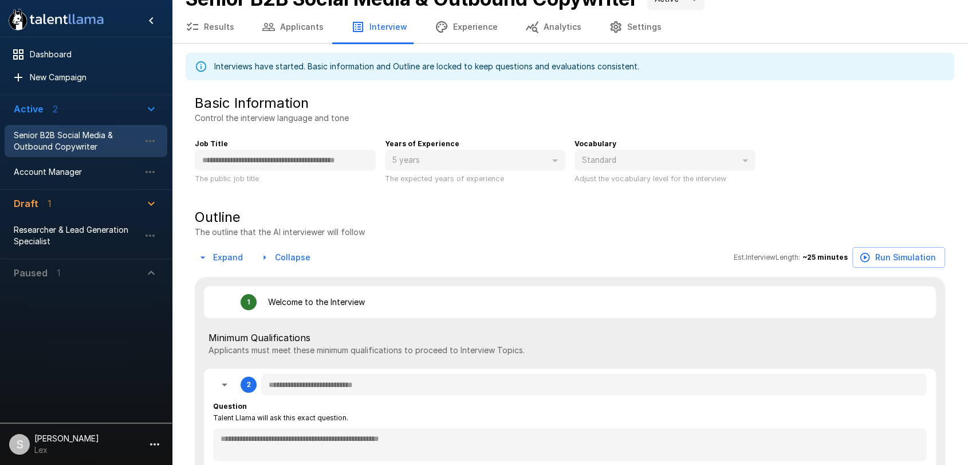
scroll to position [25, 0]
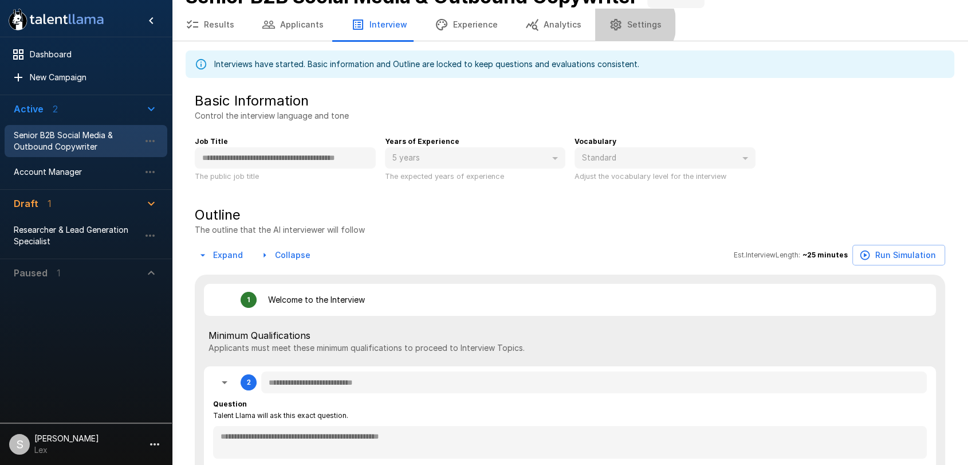
click at [620, 23] on button "Settings" at bounding box center [635, 25] width 80 height 32
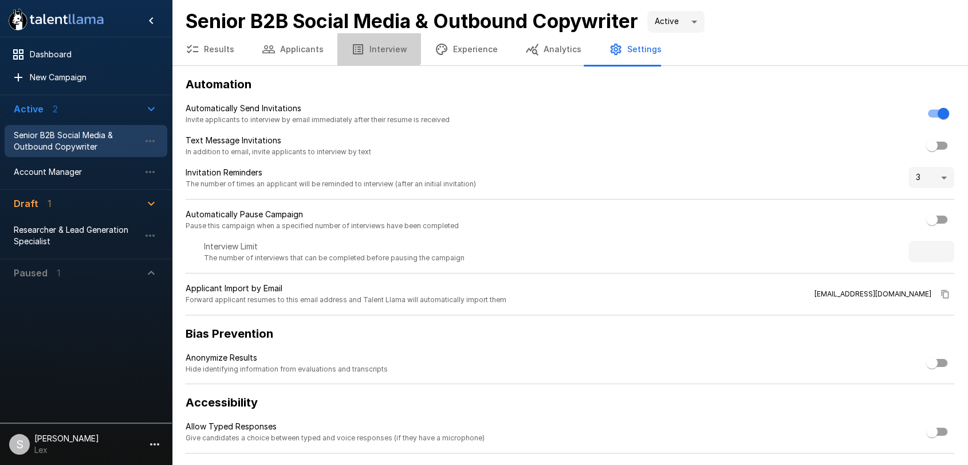
click at [371, 45] on button "Interview" at bounding box center [379, 49] width 84 height 32
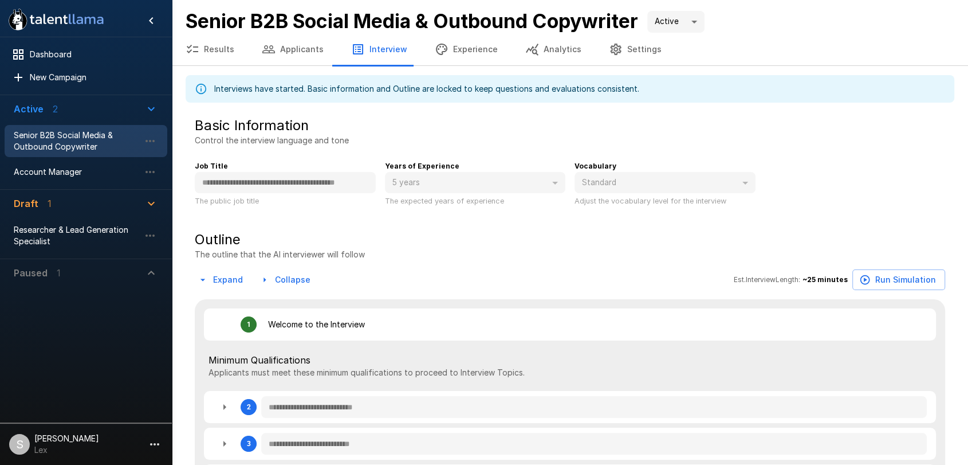
click at [441, 89] on div "Interviews have started. Basic information and Outline are locked to keep quest…" at bounding box center [426, 88] width 425 height 21
click at [703, 24] on body "**********" at bounding box center [484, 232] width 968 height 465
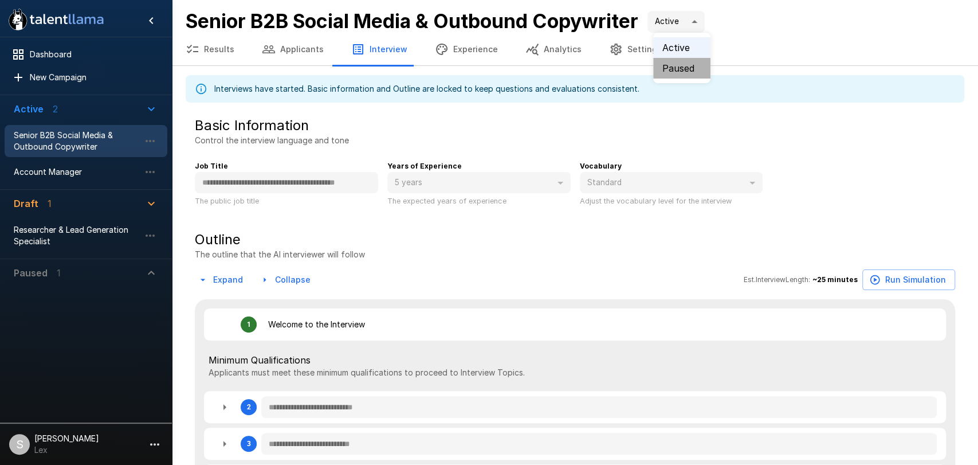
click at [682, 66] on li "Paused" at bounding box center [681, 68] width 57 height 21
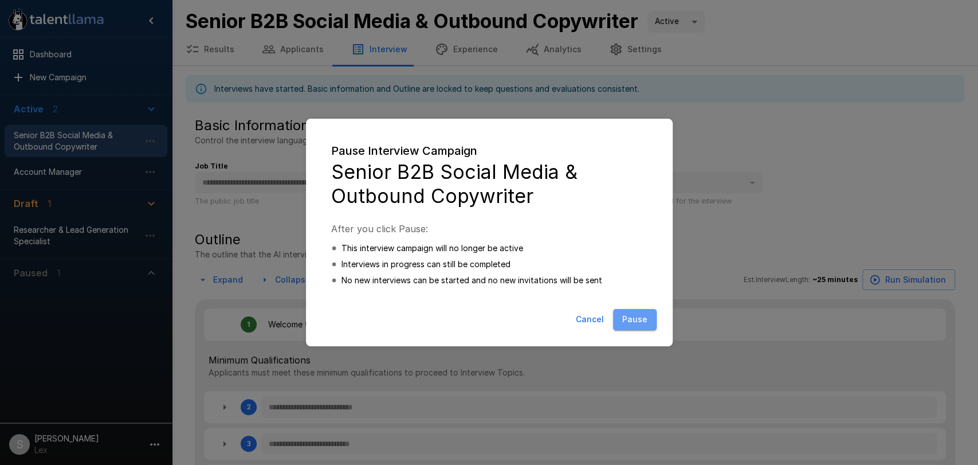
click at [627, 319] on button "Pause" at bounding box center [635, 319] width 44 height 21
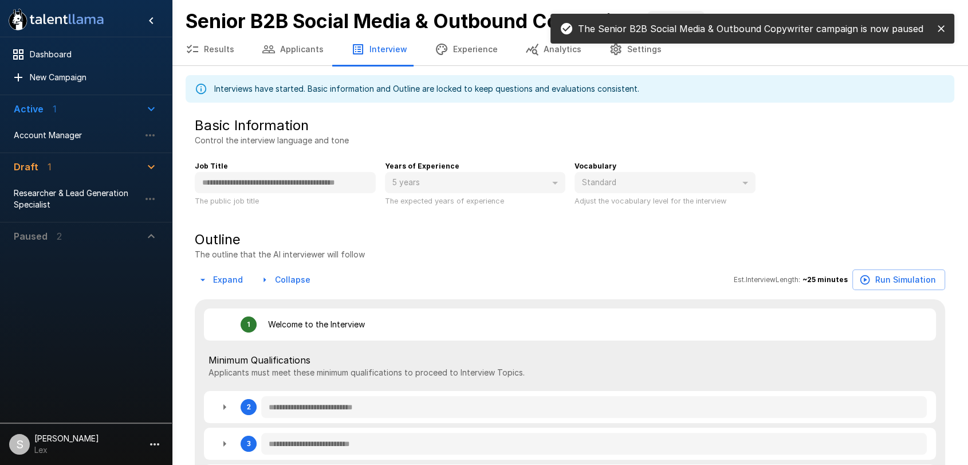
click at [624, 88] on div "Interviews have started. Basic information and Outline are locked to keep quest…" at bounding box center [426, 88] width 425 height 21
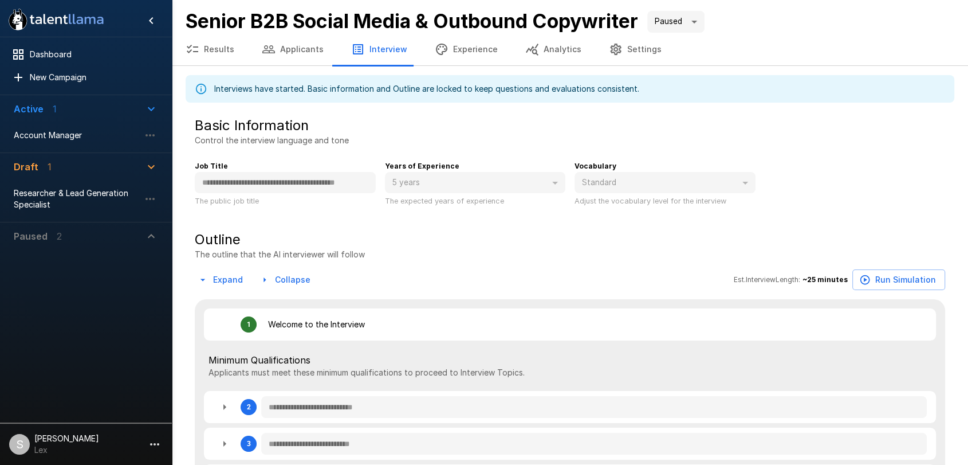
click at [646, 88] on div "Interviews have started. Basic information and Outline are locked to keep quest…" at bounding box center [570, 88] width 769 height 27
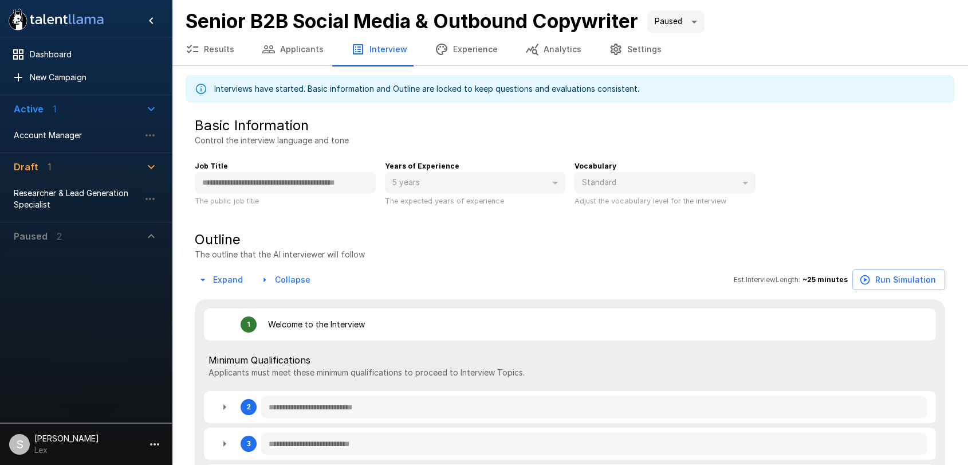
click at [299, 251] on p "The outline that the AI interviewer will follow" at bounding box center [280, 254] width 170 height 11
click at [150, 195] on icon "button" at bounding box center [150, 199] width 14 height 14
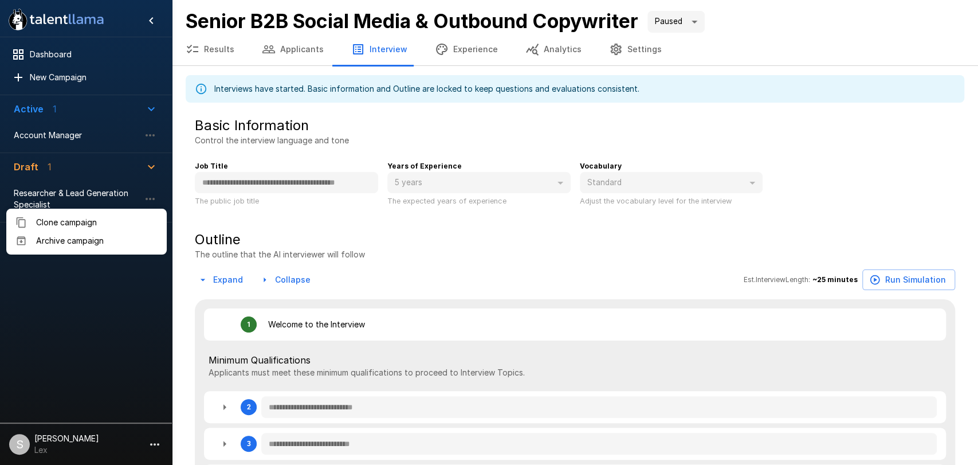
click at [472, 217] on div at bounding box center [489, 232] width 978 height 465
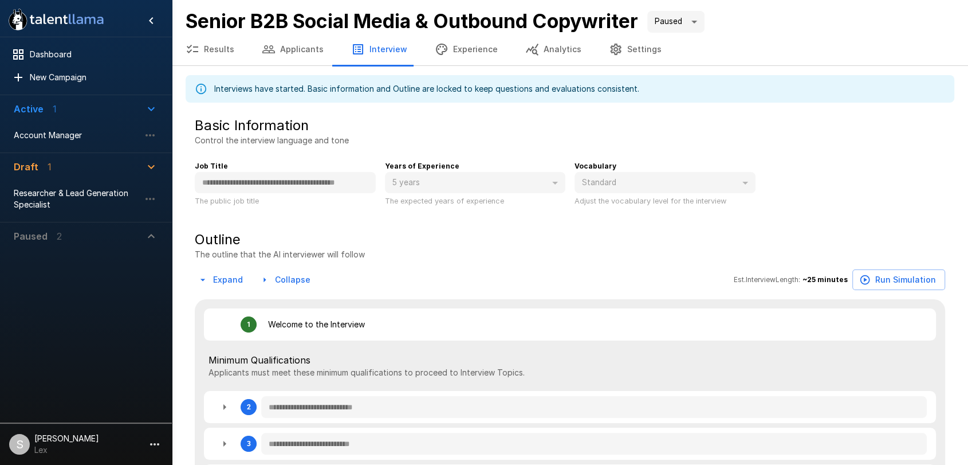
click at [157, 440] on icon "button" at bounding box center [155, 444] width 14 height 14
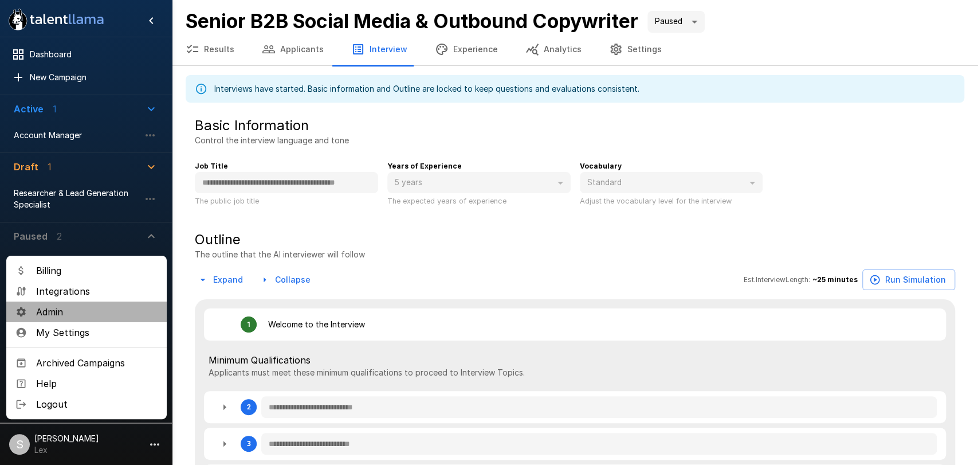
click at [52, 312] on span "Admin" at bounding box center [96, 312] width 121 height 14
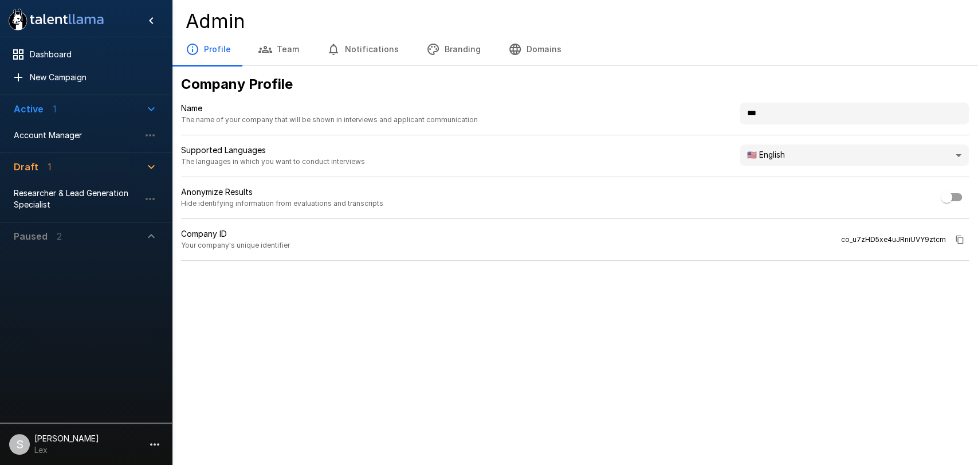
click at [372, 52] on button "Notifications" at bounding box center [363, 49] width 100 height 32
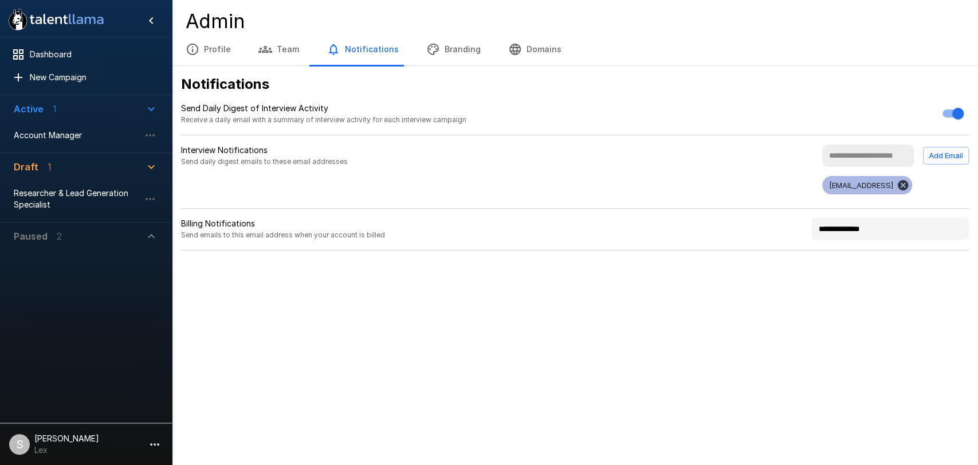
click at [280, 52] on button "Team" at bounding box center [279, 49] width 68 height 32
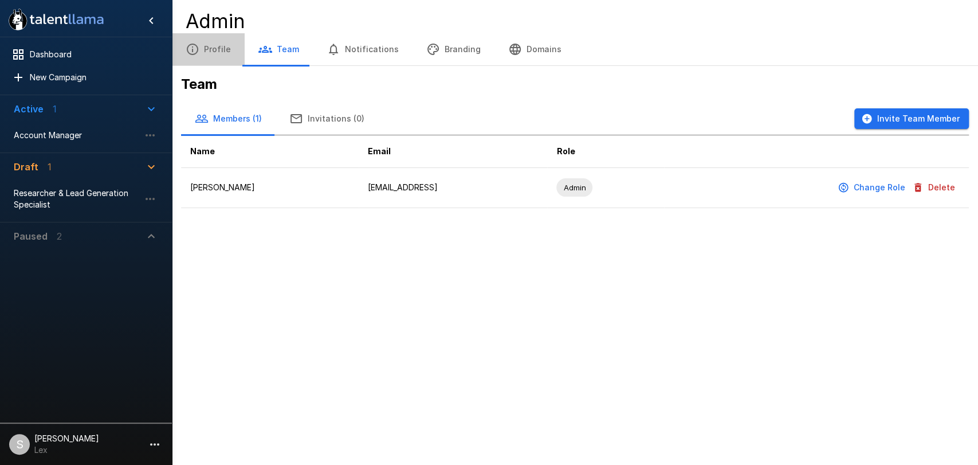
click at [215, 47] on button "Profile" at bounding box center [208, 49] width 73 height 32
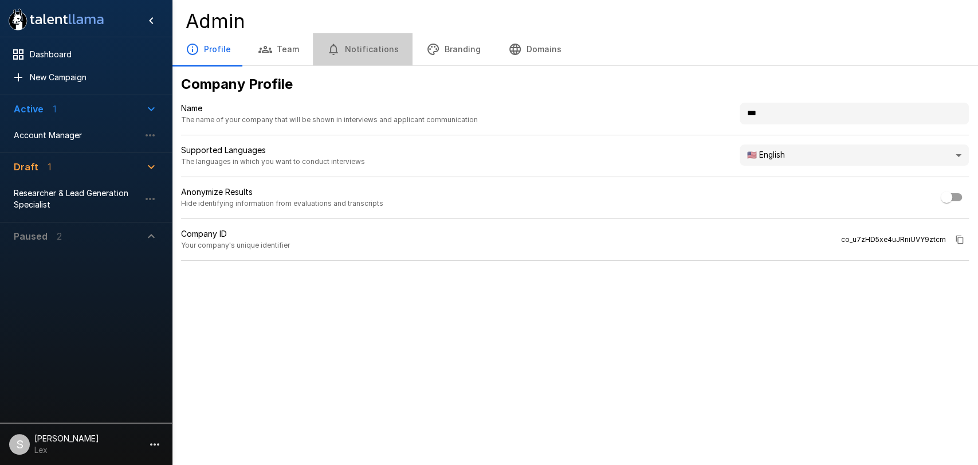
click at [373, 45] on button "Notifications" at bounding box center [363, 49] width 100 height 32
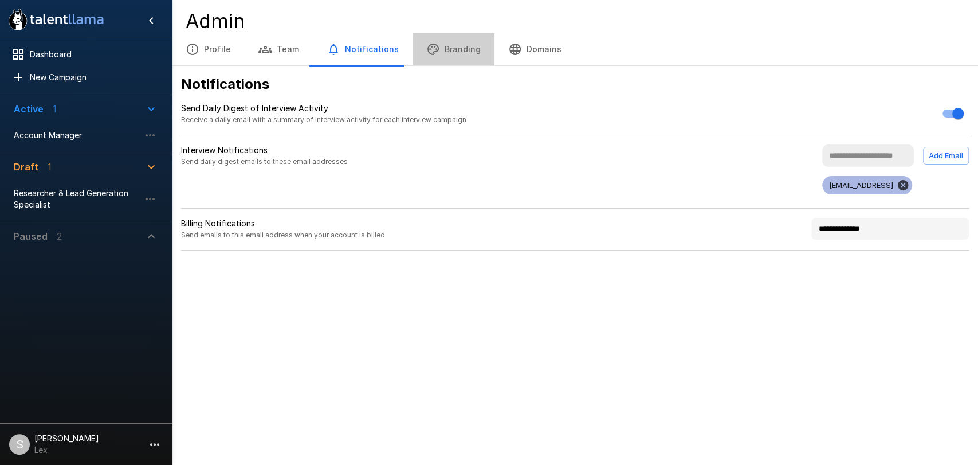
click at [451, 45] on button "Branding" at bounding box center [453, 49] width 82 height 32
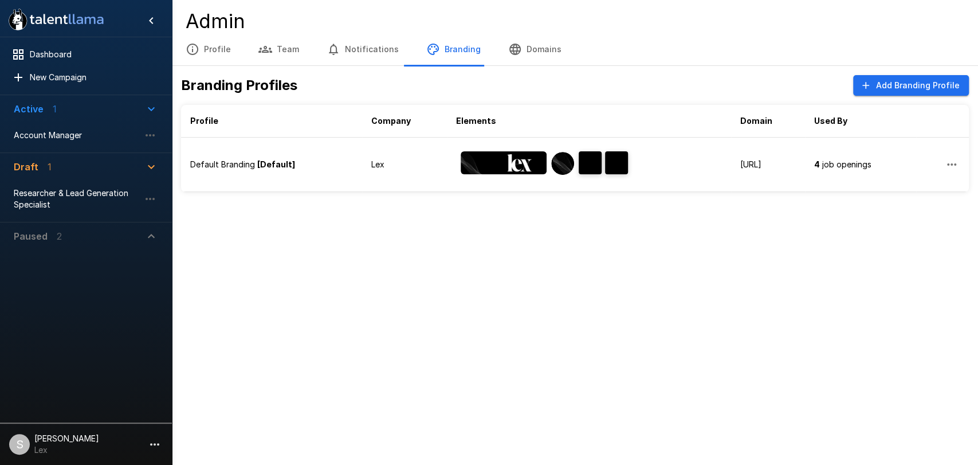
click at [153, 441] on icon "button" at bounding box center [155, 444] width 14 height 14
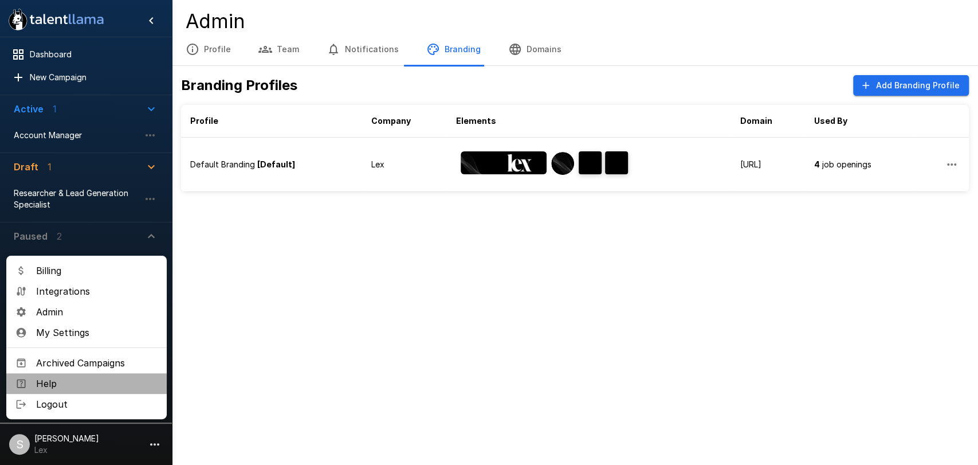
click at [40, 386] on span "Help" at bounding box center [96, 383] width 121 height 14
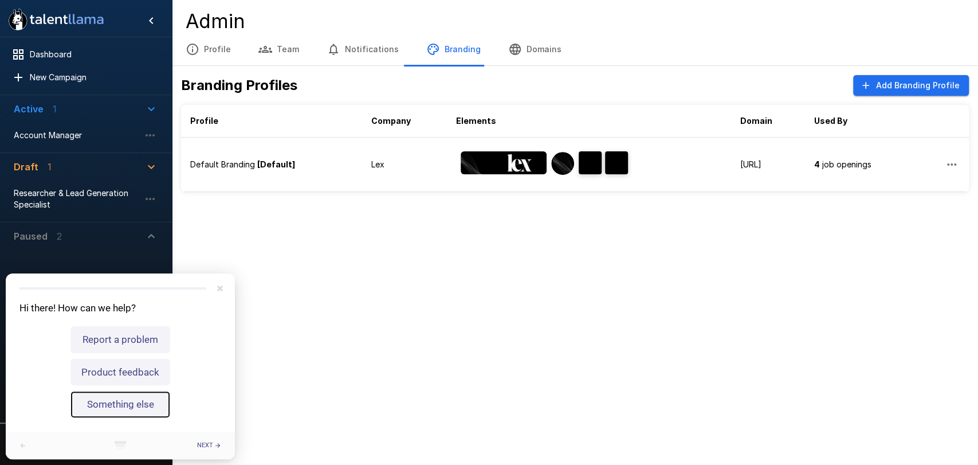
click at [135, 403] on button "Something else" at bounding box center [120, 404] width 100 height 27
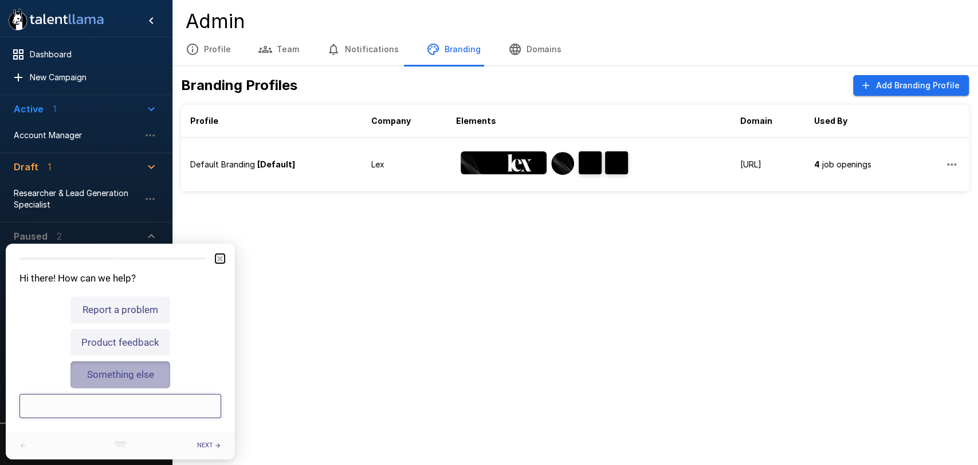
click at [219, 255] on icon "Close" at bounding box center [220, 258] width 6 height 6
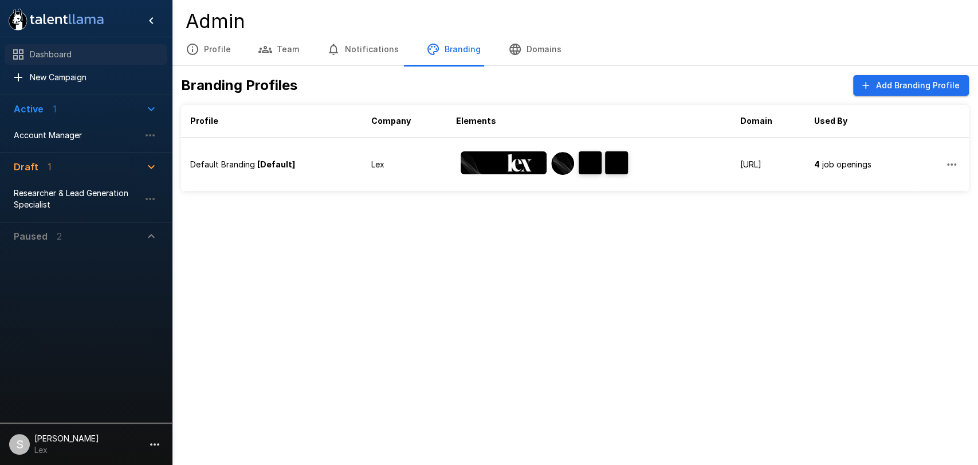
click at [48, 55] on span "Dashboard" at bounding box center [94, 54] width 128 height 11
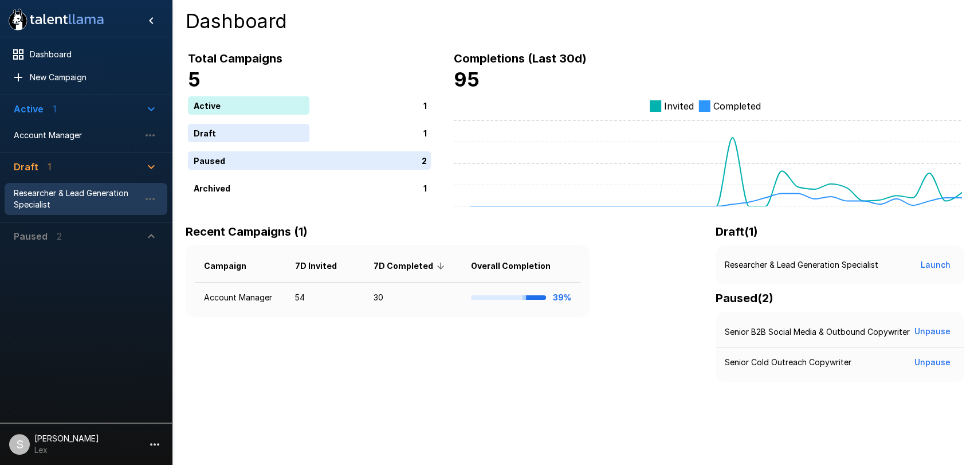
click at [44, 198] on span "Researcher & Lead Generation Specialist" at bounding box center [77, 198] width 126 height 23
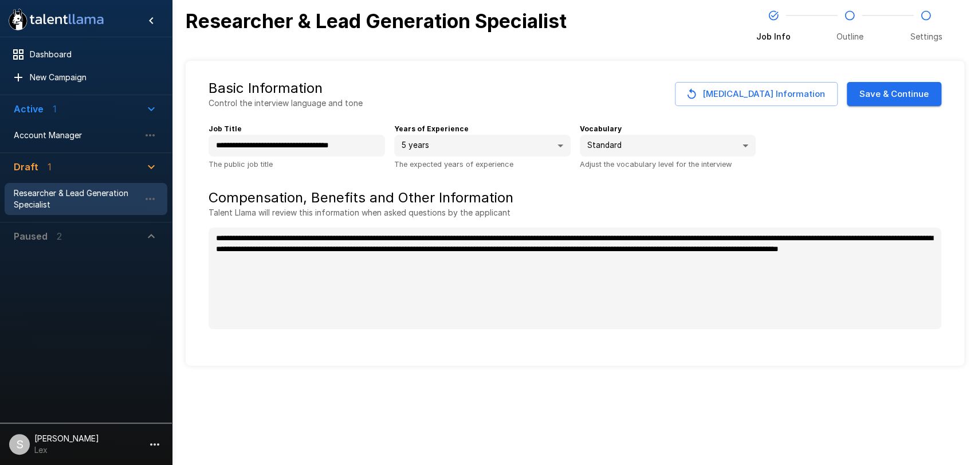
click at [150, 234] on icon "button" at bounding box center [151, 236] width 14 height 14
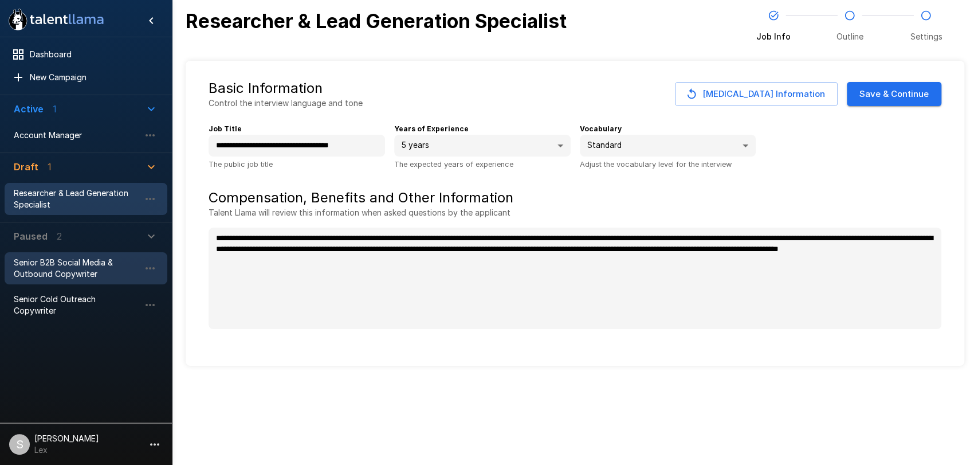
click at [91, 266] on span "Senior B2B Social Media & Outbound Copywriter" at bounding box center [77, 268] width 126 height 23
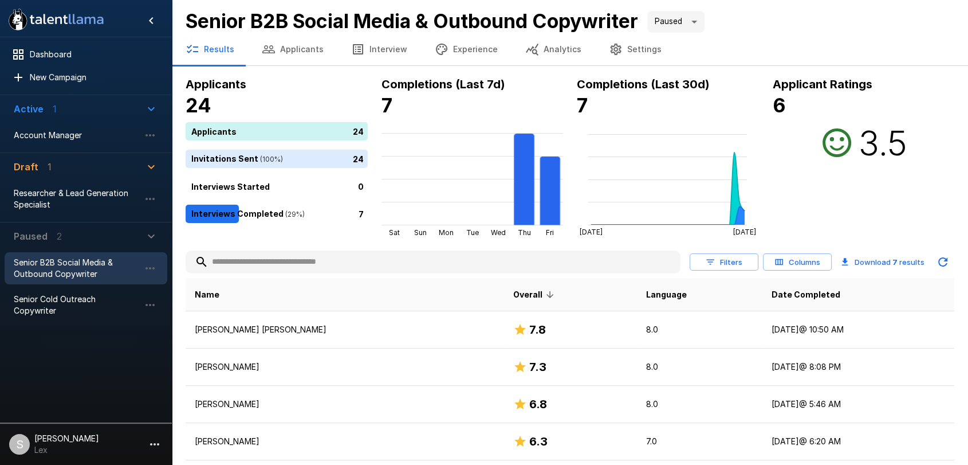
click at [371, 42] on button "Interview" at bounding box center [379, 49] width 84 height 32
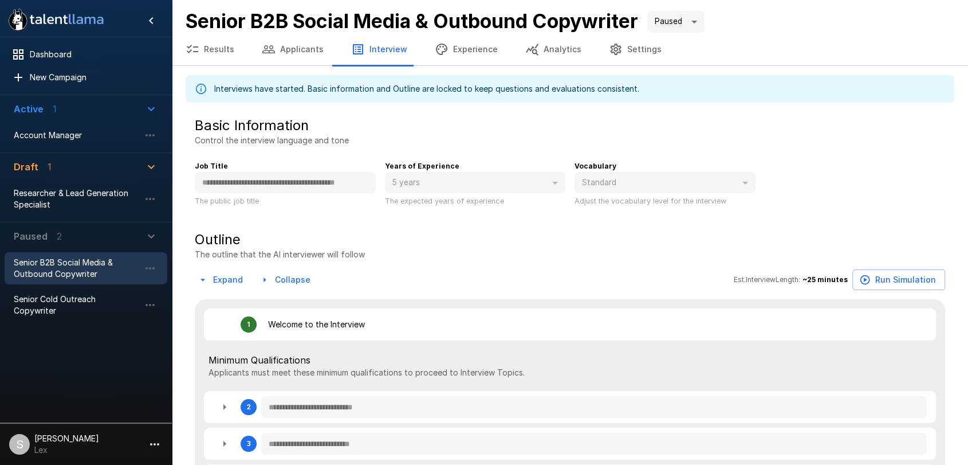
click at [203, 88] on icon at bounding box center [201, 88] width 13 height 13
click at [201, 88] on icon at bounding box center [201, 89] width 10 height 10
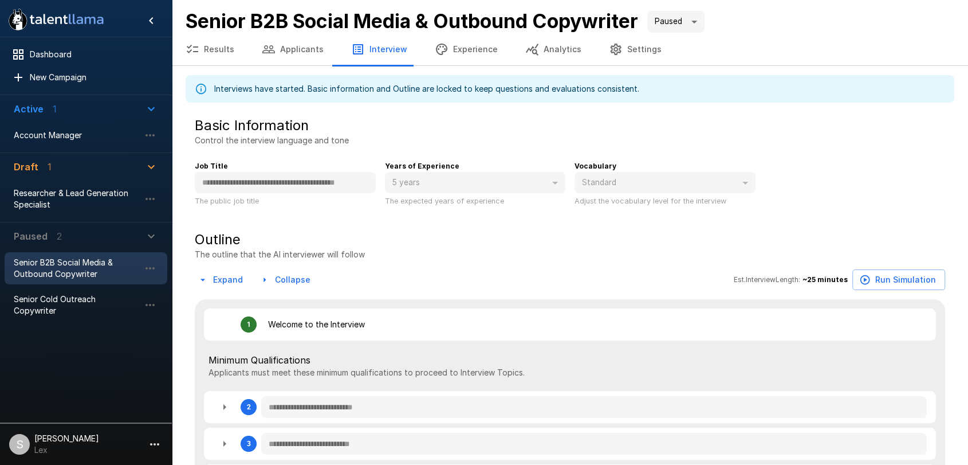
click at [655, 250] on div "Outline The outline that the AI interviewer will follow" at bounding box center [570, 245] width 750 height 30
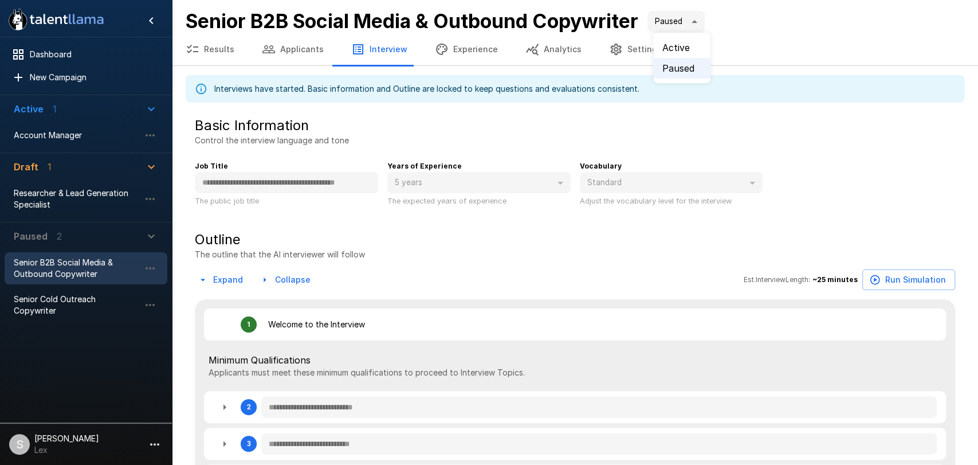
click at [694, 22] on body "**********" at bounding box center [494, 232] width 988 height 465
click at [769, 45] on div at bounding box center [489, 232] width 978 height 465
click at [696, 21] on body "**********" at bounding box center [489, 232] width 978 height 465
click at [754, 47] on div at bounding box center [489, 232] width 978 height 465
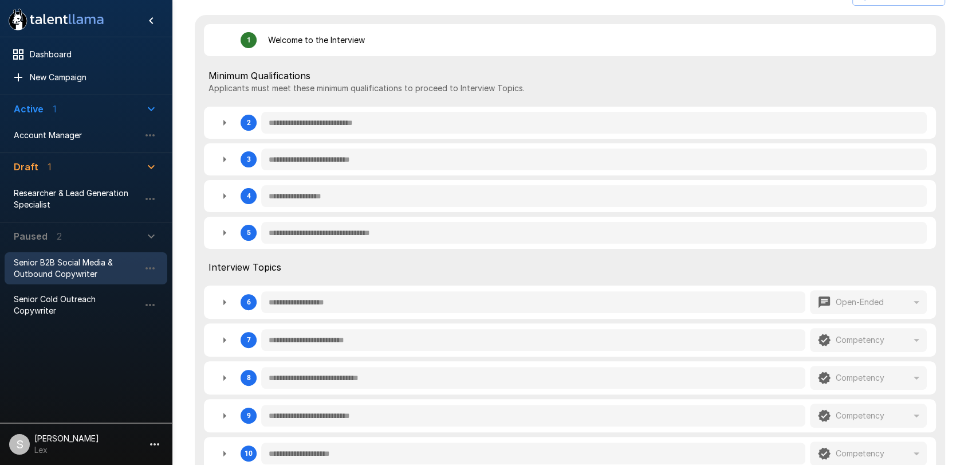
scroll to position [305, 0]
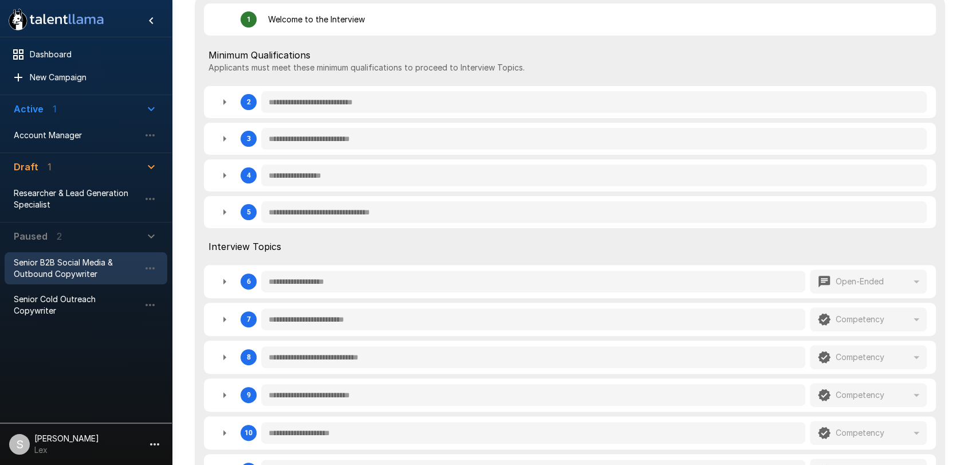
click at [225, 217] on icon "button" at bounding box center [225, 212] width 14 height 14
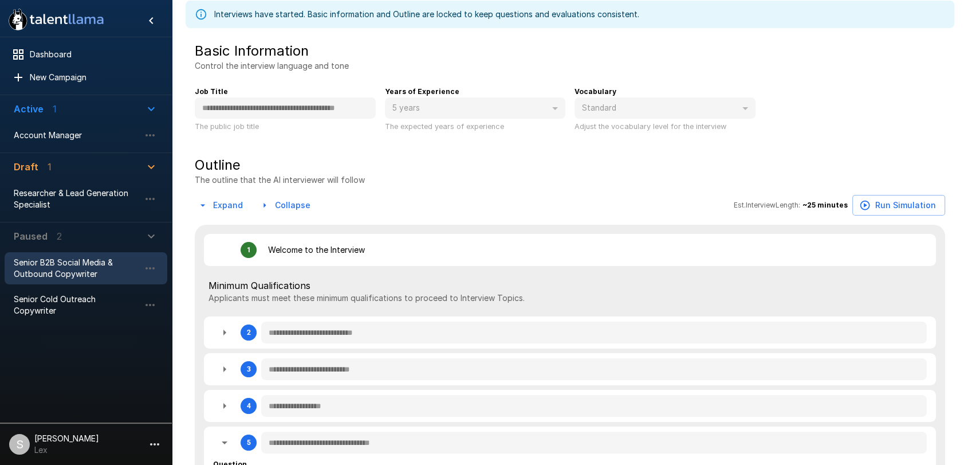
scroll to position [0, 0]
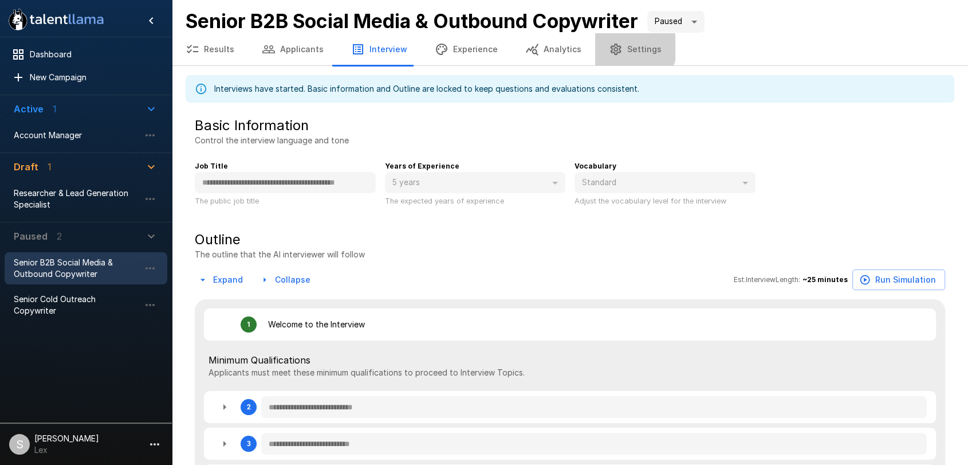
click at [619, 48] on button "Settings" at bounding box center [635, 49] width 80 height 32
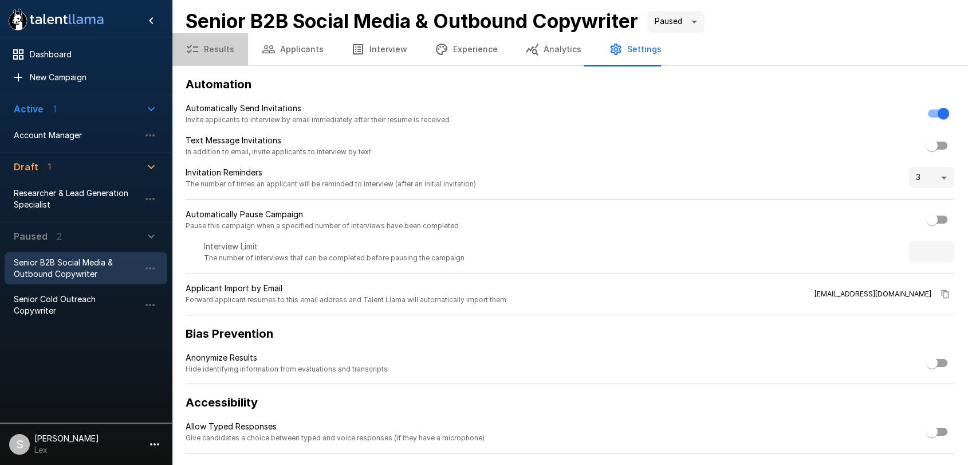
click at [215, 47] on button "Results" at bounding box center [210, 49] width 76 height 32
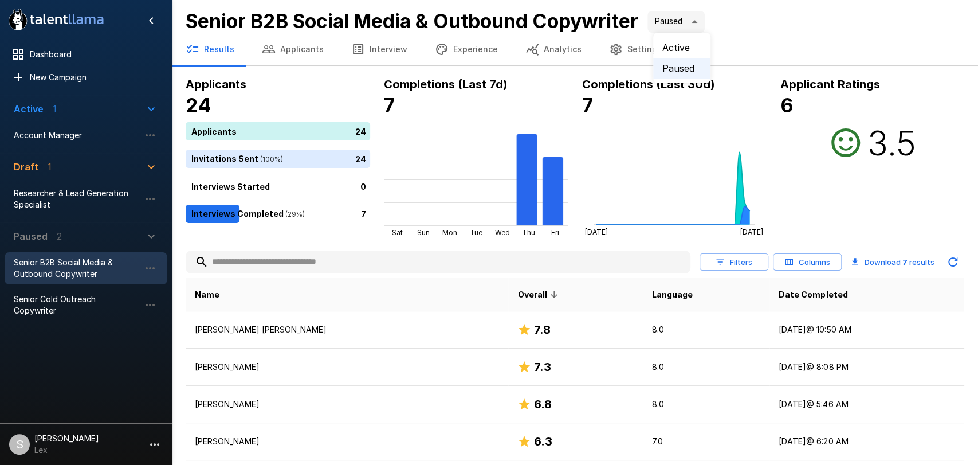
click at [697, 22] on body ".st0{fill:#FFFFFF;} .st1{fill:#76a4ed;} Dashboard New Campaign Active 1 Account…" at bounding box center [494, 232] width 988 height 465
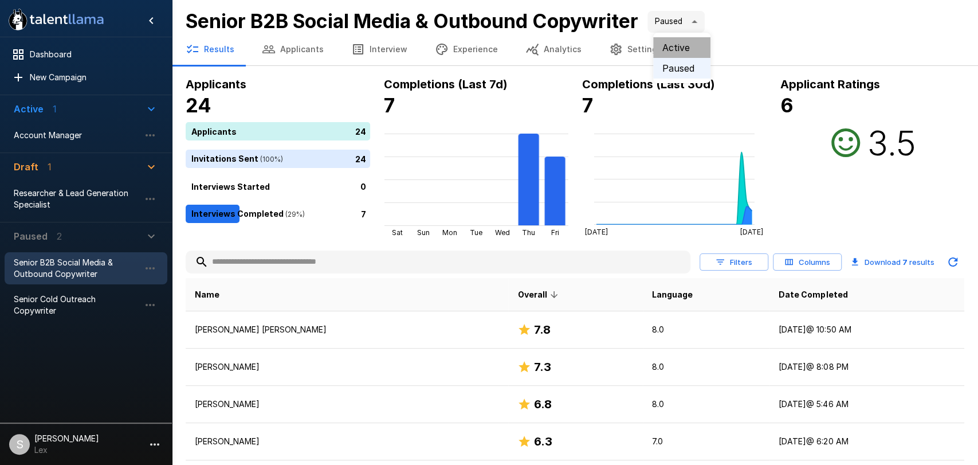
click at [683, 48] on li "Active" at bounding box center [681, 47] width 57 height 21
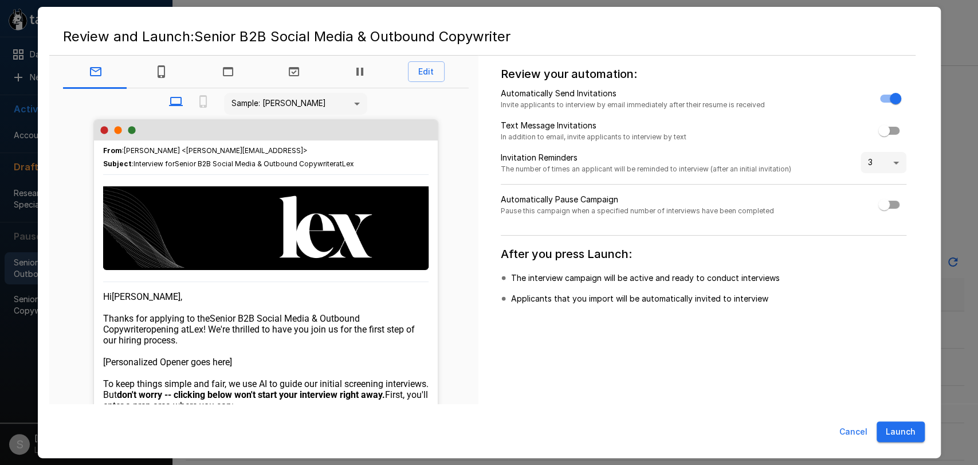
click at [844, 432] on button "Cancel" at bounding box center [853, 431] width 37 height 21
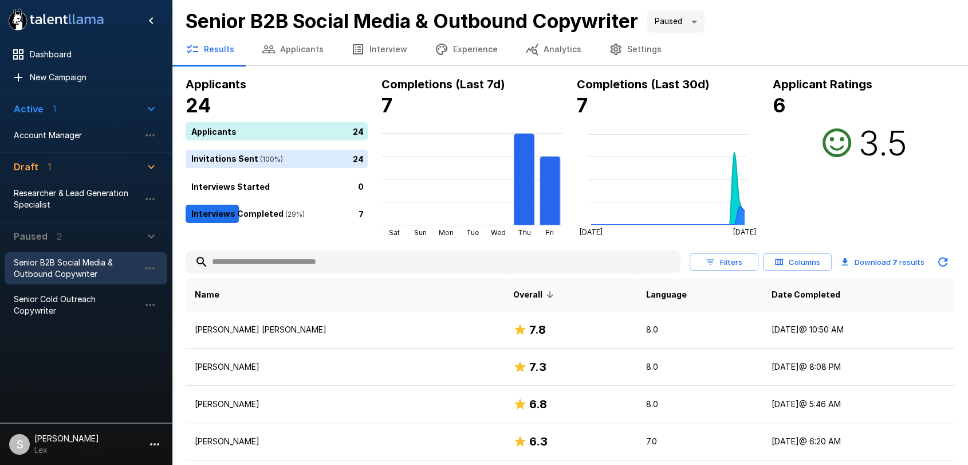
click at [388, 50] on button "Interview" at bounding box center [379, 49] width 84 height 32
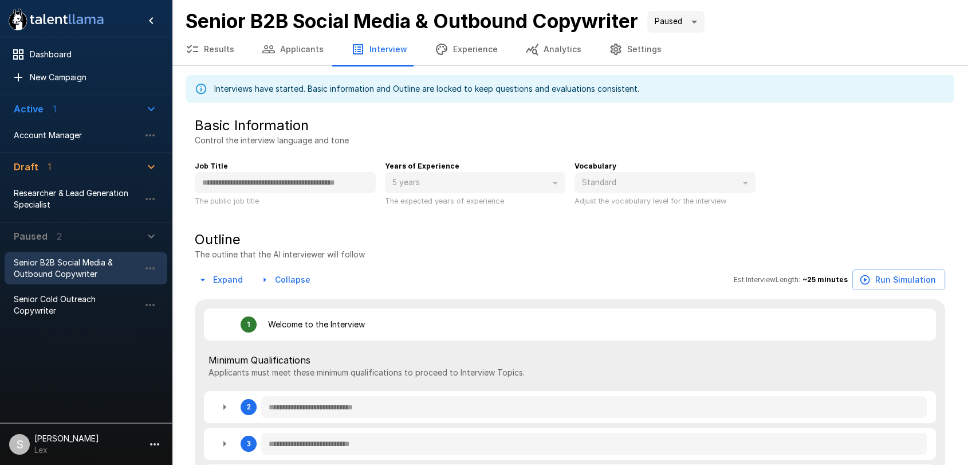
click at [350, 84] on div "Interviews have started. Basic information and Outline are locked to keep quest…" at bounding box center [426, 88] width 425 height 21
click at [729, 235] on div "Outline The outline that the AI interviewer will follow" at bounding box center [570, 245] width 750 height 30
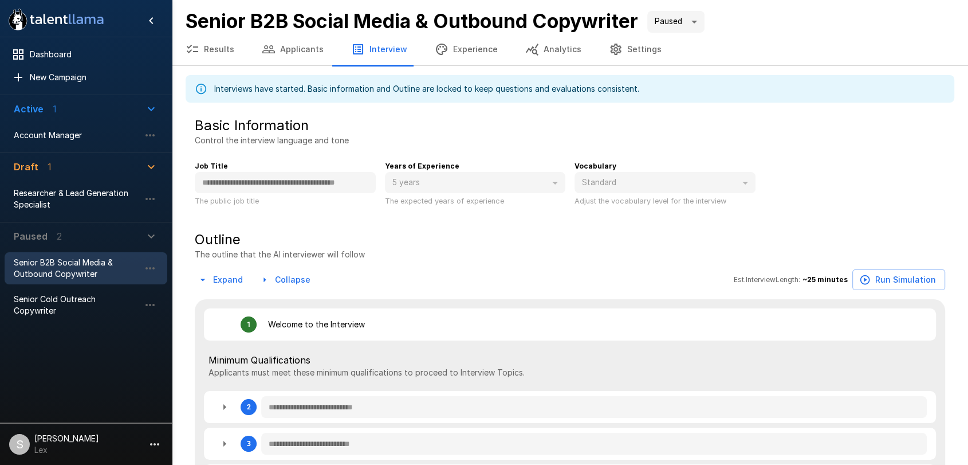
click at [289, 198] on p "The public job title" at bounding box center [285, 201] width 181 height 12
click at [284, 200] on p "The public job title" at bounding box center [285, 201] width 181 height 12
click at [249, 202] on p "The public job title" at bounding box center [285, 201] width 181 height 12
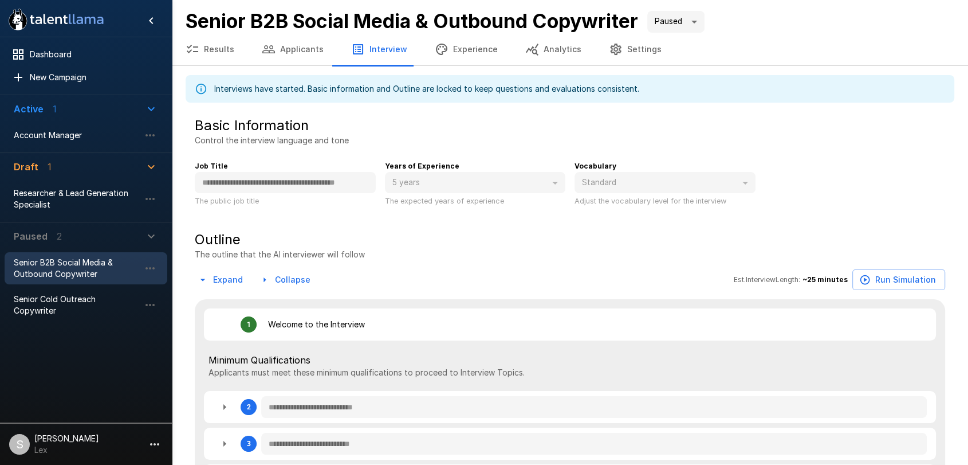
click at [249, 202] on p "The public job title" at bounding box center [285, 201] width 181 height 12
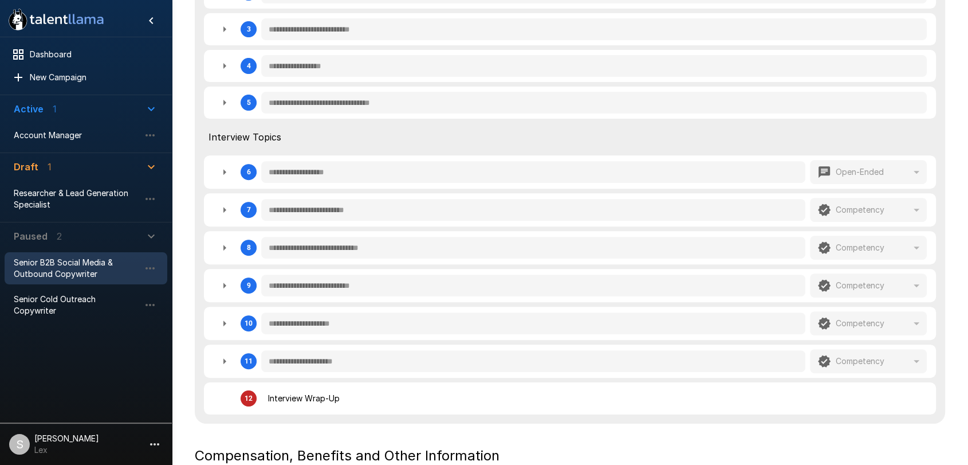
scroll to position [416, 0]
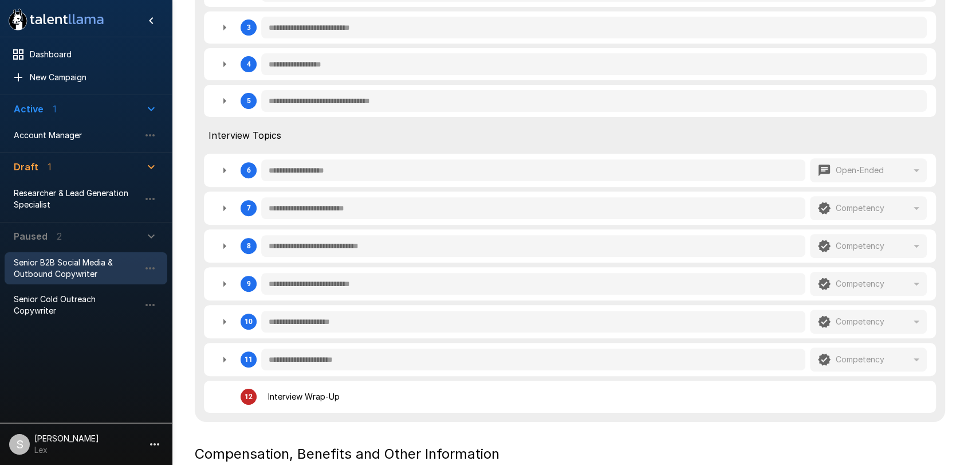
click at [221, 98] on icon "button" at bounding box center [225, 101] width 14 height 14
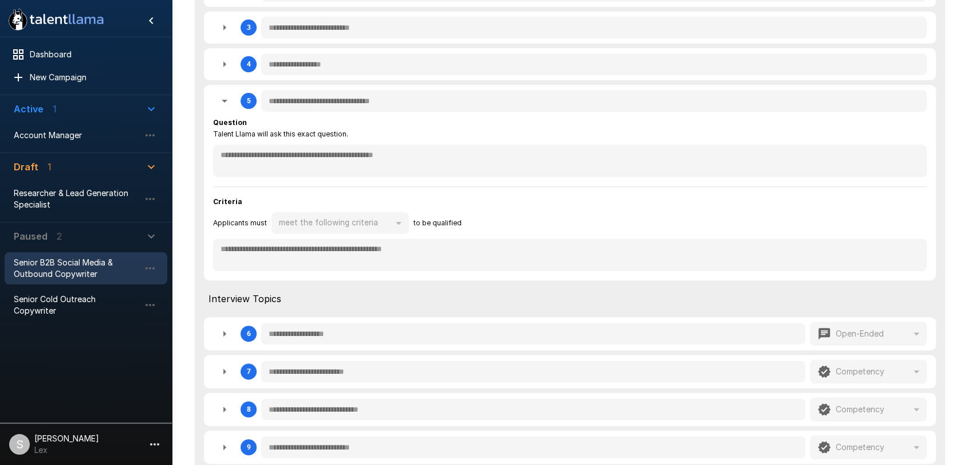
click at [268, 139] on span "Talent Llama will ask this exact question." at bounding box center [280, 133] width 135 height 11
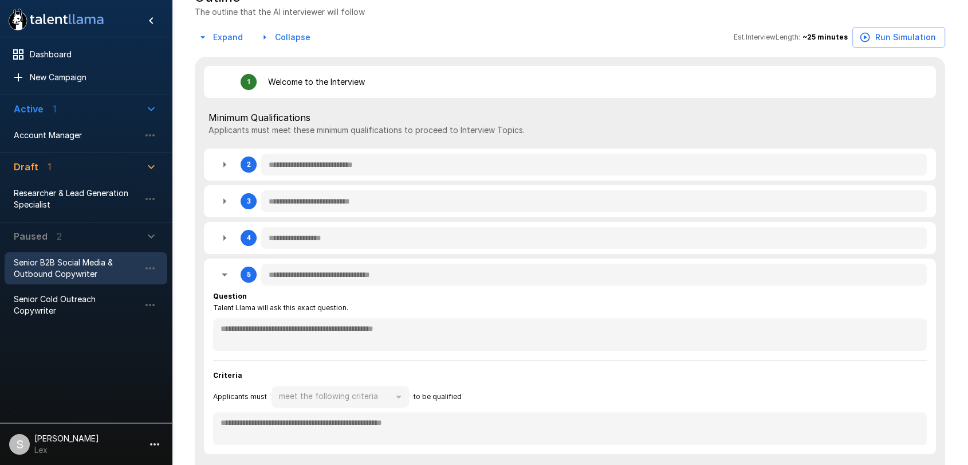
scroll to position [0, 0]
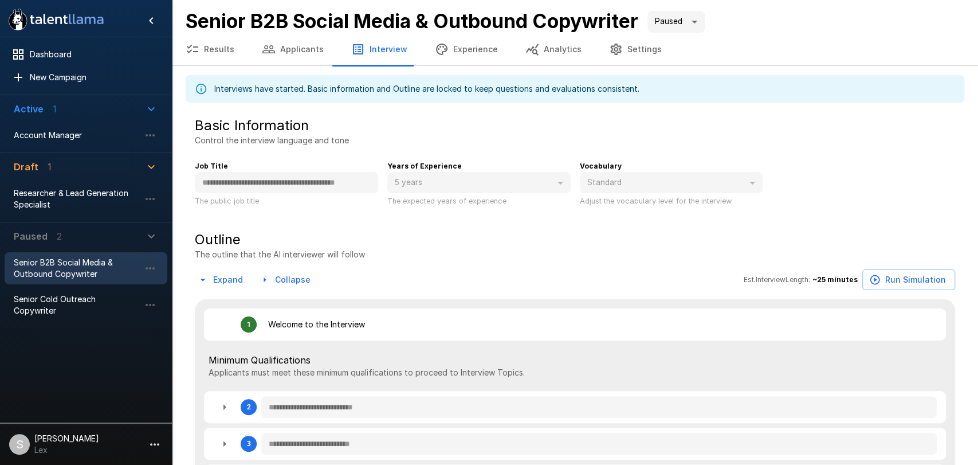
click at [697, 25] on body "**********" at bounding box center [489, 232] width 978 height 465
click at [682, 52] on li "Active" at bounding box center [681, 47] width 57 height 21
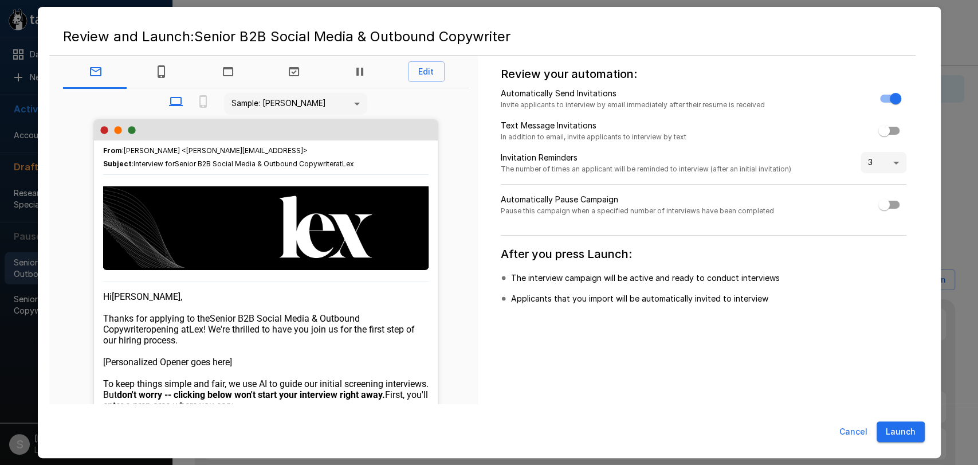
click at [408, 70] on button "Edit" at bounding box center [426, 71] width 37 height 21
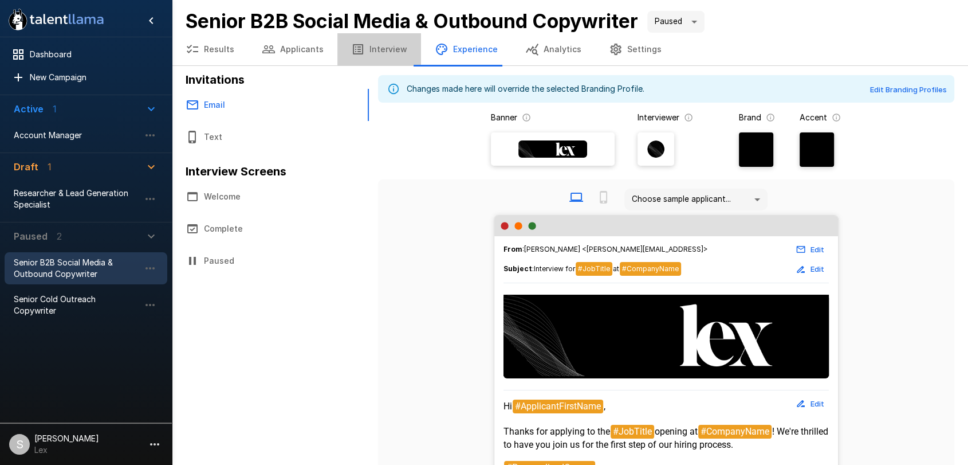
click at [378, 47] on button "Interview" at bounding box center [379, 49] width 84 height 32
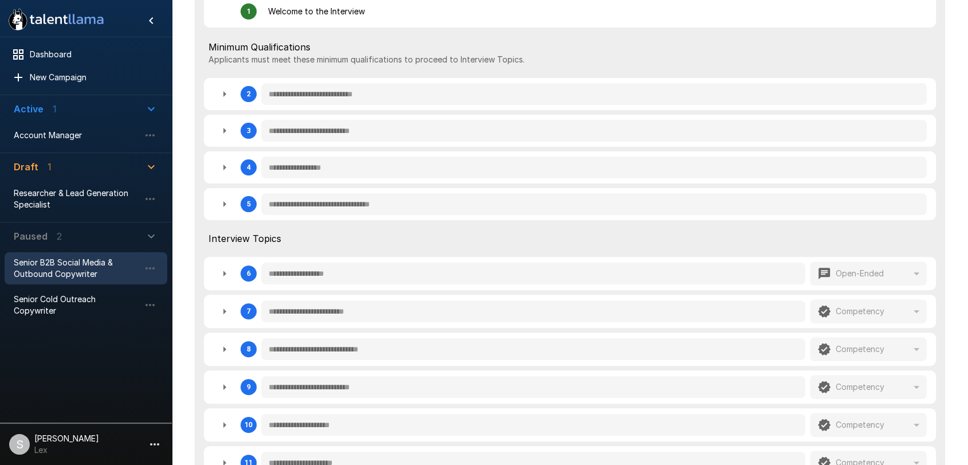
scroll to position [316, 0]
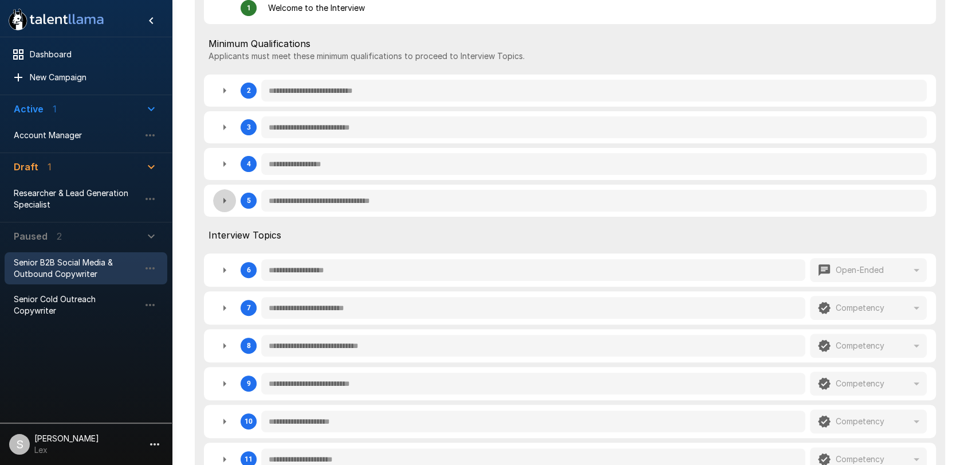
click at [222, 201] on icon "button" at bounding box center [225, 201] width 14 height 14
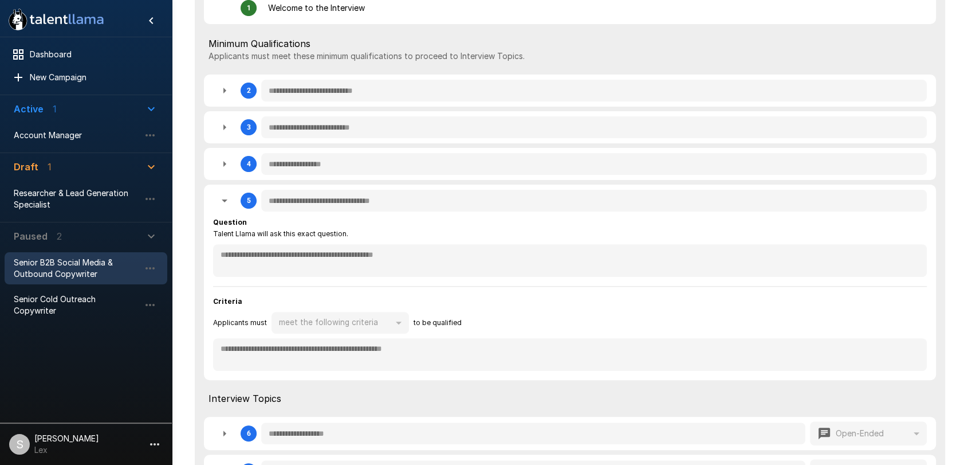
click at [351, 288] on div "**********" at bounding box center [570, 294] width 714 height 154
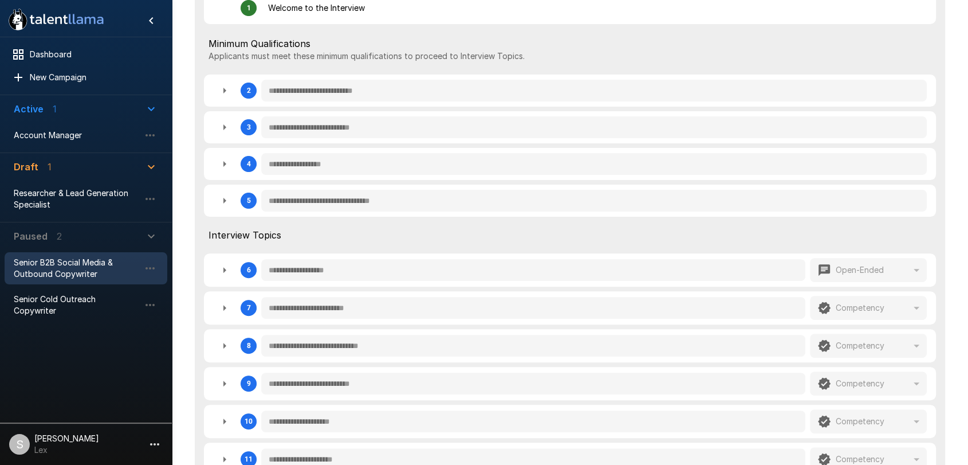
click at [229, 267] on icon "button" at bounding box center [225, 270] width 14 height 14
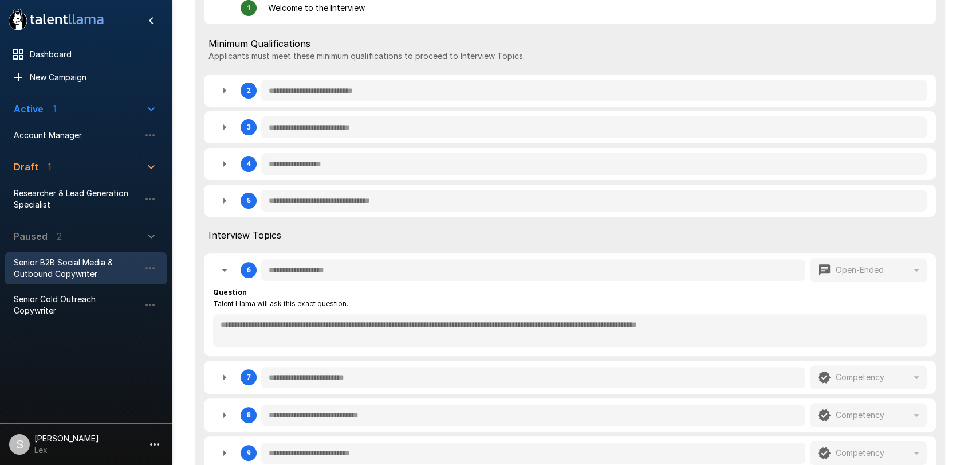
click at [306, 302] on span "Talent Llama will ask this exact question." at bounding box center [280, 303] width 135 height 11
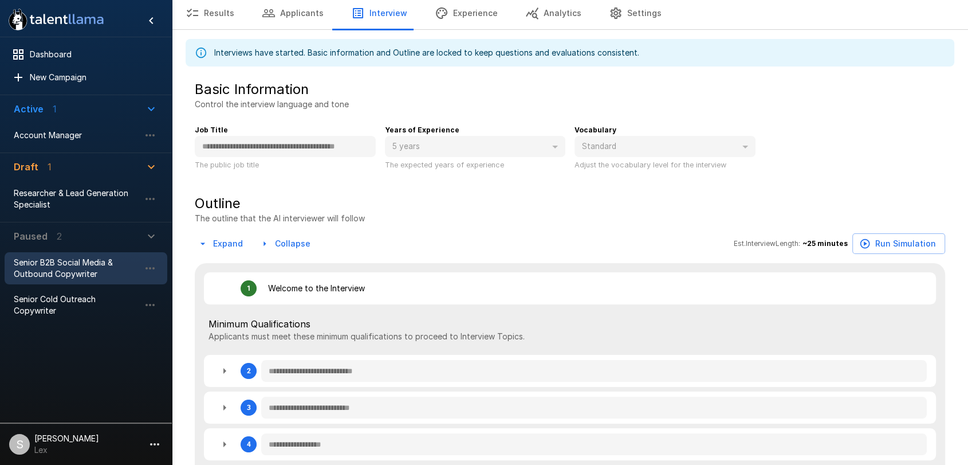
scroll to position [0, 0]
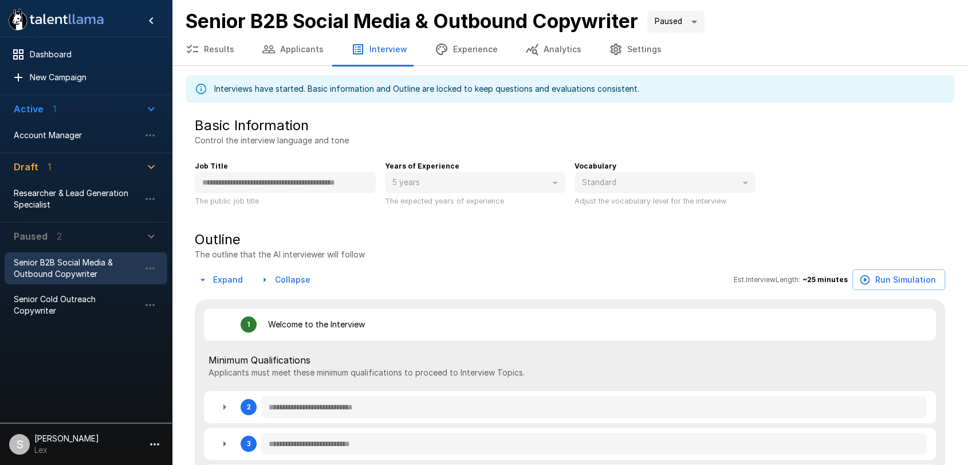
click at [375, 88] on div "Interviews have started. Basic information and Outline are locked to keep quest…" at bounding box center [426, 88] width 425 height 21
click at [200, 85] on icon at bounding box center [201, 88] width 13 height 13
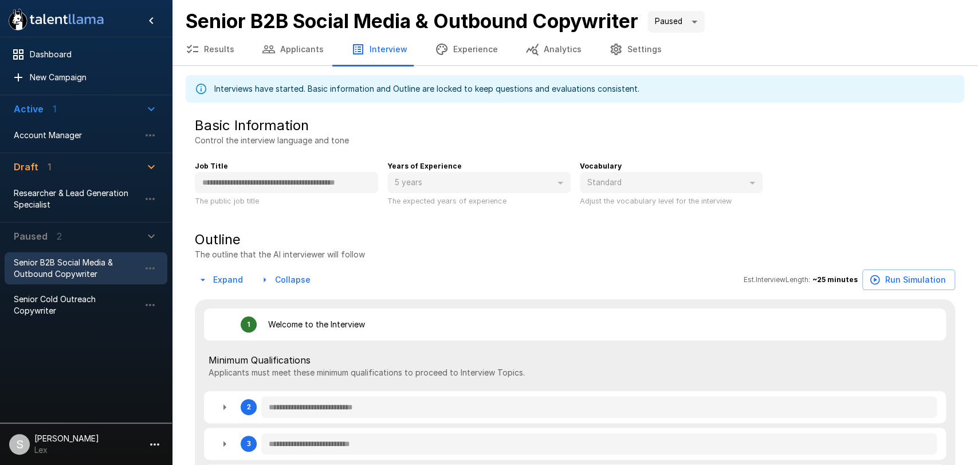
click at [705, 19] on body "**********" at bounding box center [489, 232] width 978 height 465
click at [690, 48] on li "Active" at bounding box center [681, 47] width 57 height 21
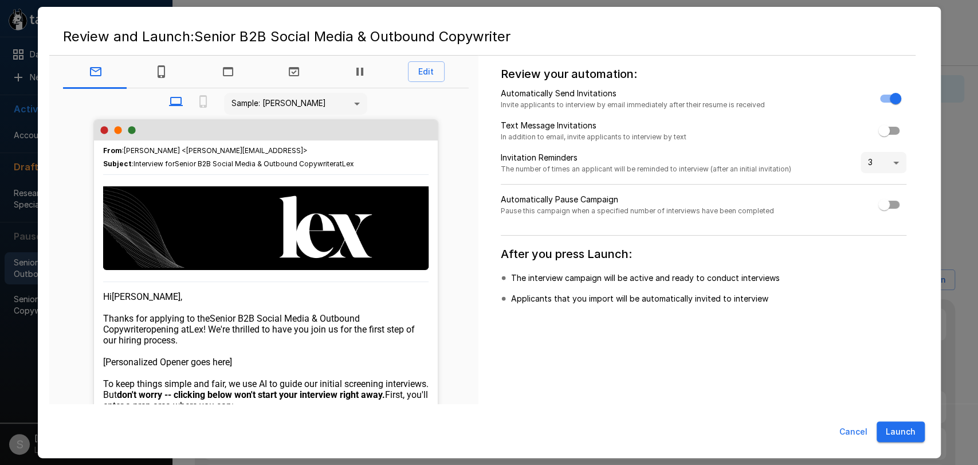
click at [414, 73] on button "Edit" at bounding box center [426, 71] width 37 height 21
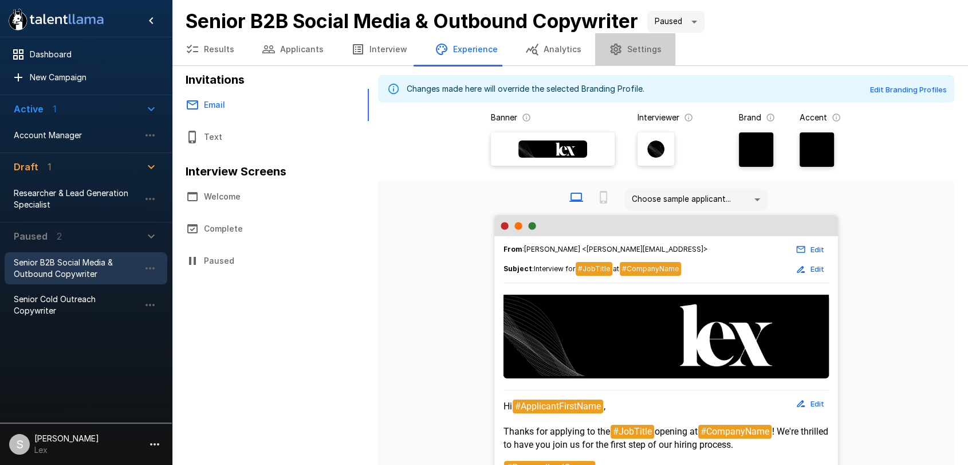
click at [640, 48] on button "Settings" at bounding box center [635, 49] width 80 height 32
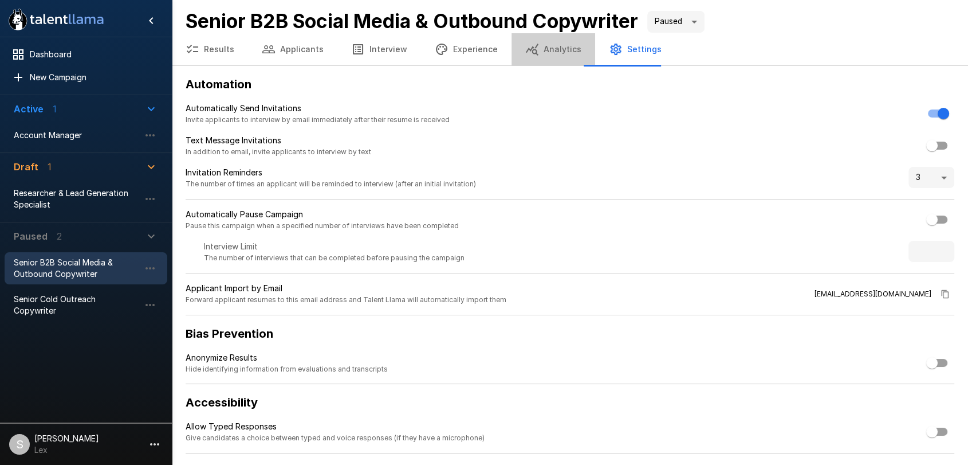
click at [555, 45] on button "Analytics" at bounding box center [554, 49] width 84 height 32
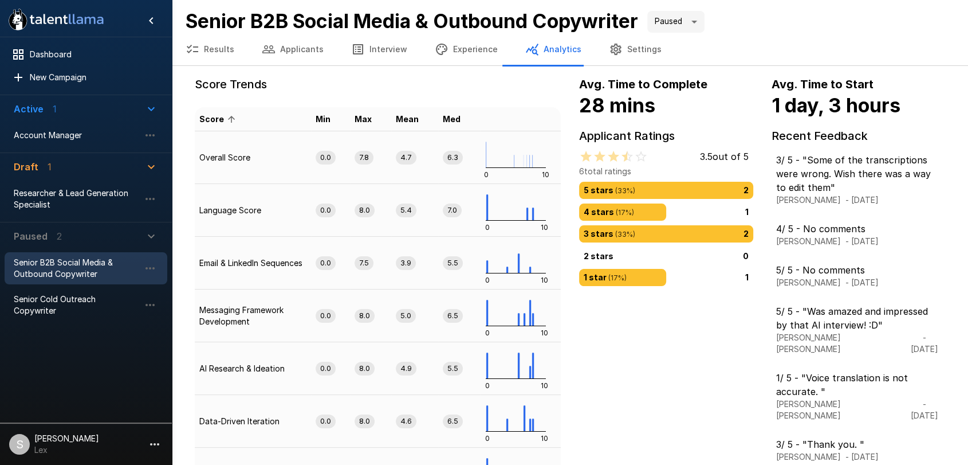
click at [702, 21] on body ".st0{fill:#FFFFFF;} .st1{fill:#76a4ed;} Dashboard New Campaign Active 1 Account…" at bounding box center [484, 232] width 968 height 465
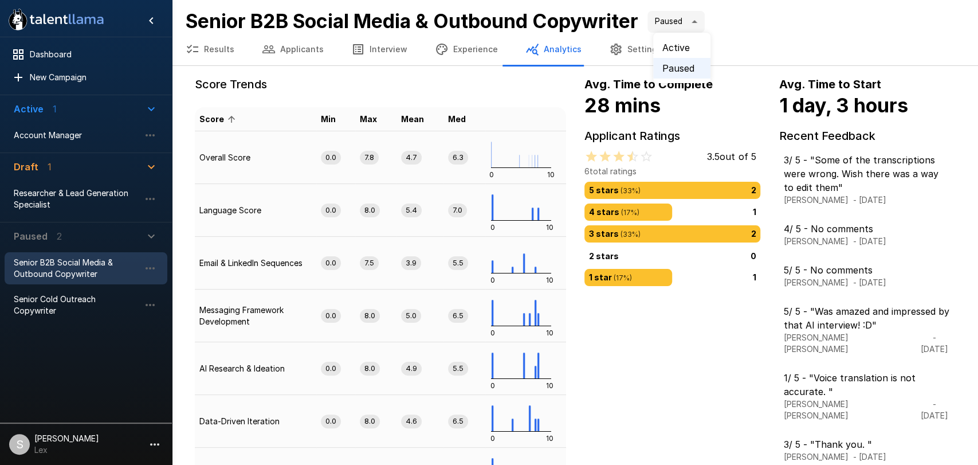
click at [679, 47] on li "Active" at bounding box center [681, 47] width 57 height 21
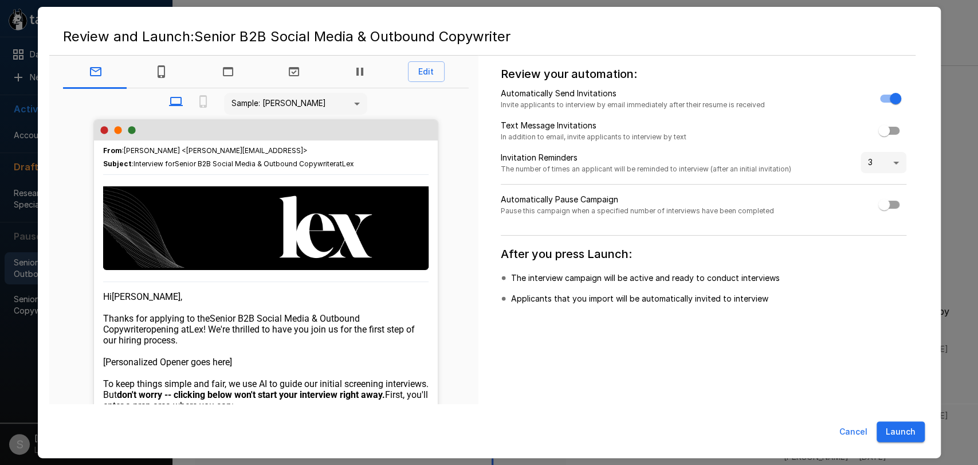
click at [901, 433] on button "Launch" at bounding box center [900, 431] width 48 height 21
